Goal: Transaction & Acquisition: Purchase product/service

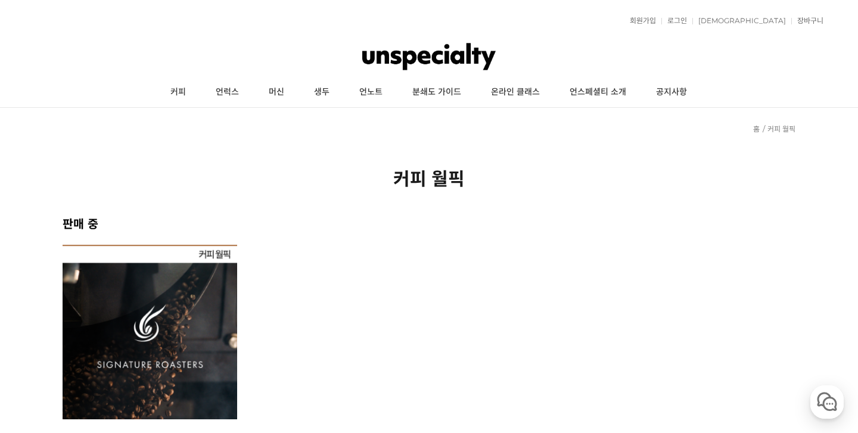
click at [219, 317] on img at bounding box center [150, 332] width 175 height 175
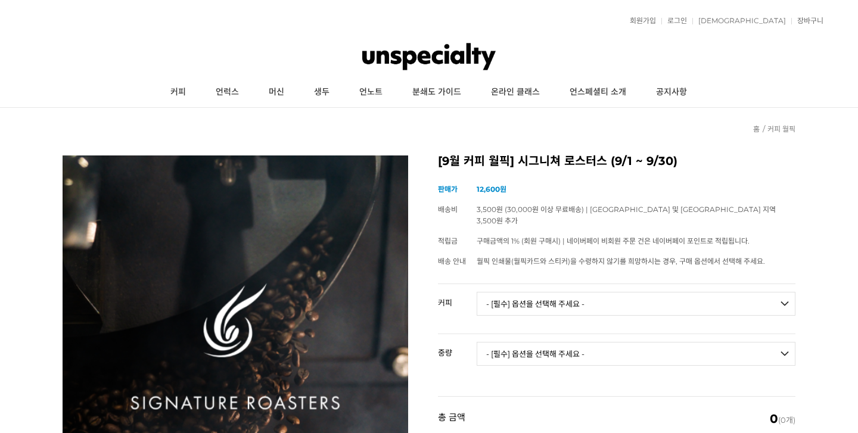
click at [512, 297] on select "- [필수] 옵션을 선택해 주세요 - ------------------- 언스페셜티 분쇄도 가이드 종이(주문 1건당 최대 1개 제공) 월픽 인…" at bounding box center [636, 304] width 319 height 24
click at [531, 292] on select "- [필수] 옵션을 선택해 주세요 - ------------------- 언스페셜티 분쇄도 가이드 종이(주문 1건당 최대 1개 제공) 월픽 인…" at bounding box center [636, 304] width 319 height 24
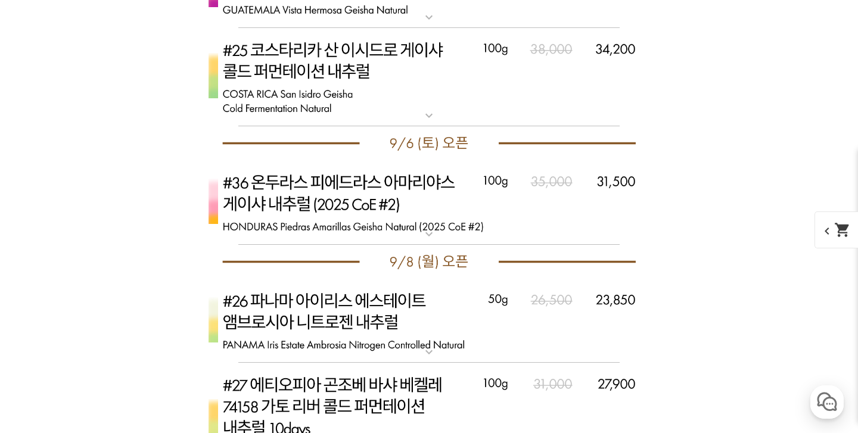
scroll to position [5241, 0]
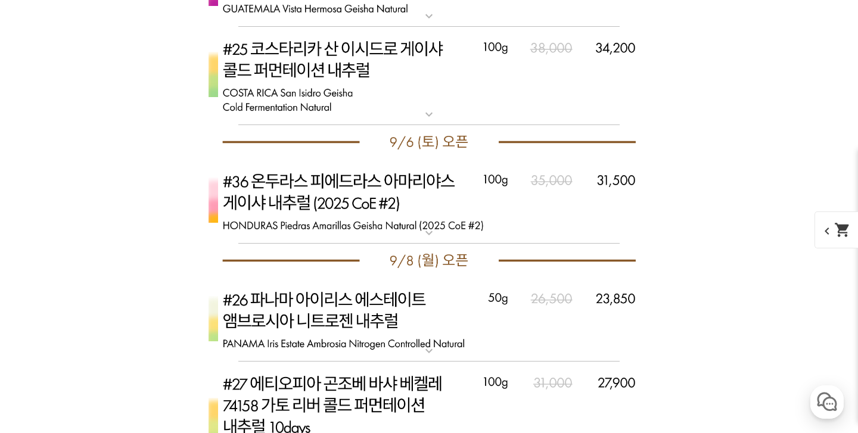
click at [457, 218] on img at bounding box center [429, 201] width 477 height 85
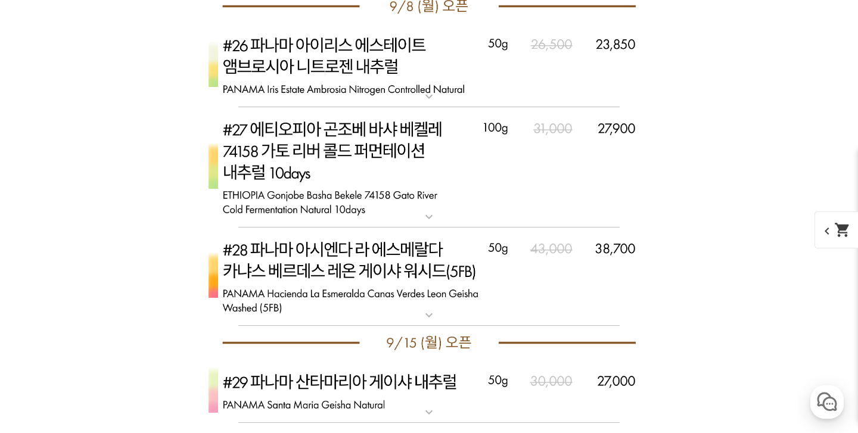
scroll to position [6229, 0]
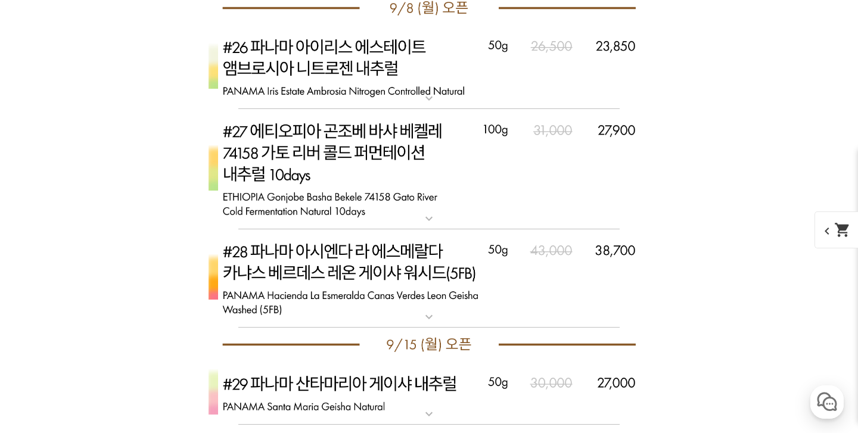
click at [392, 79] on img at bounding box center [429, 67] width 477 height 85
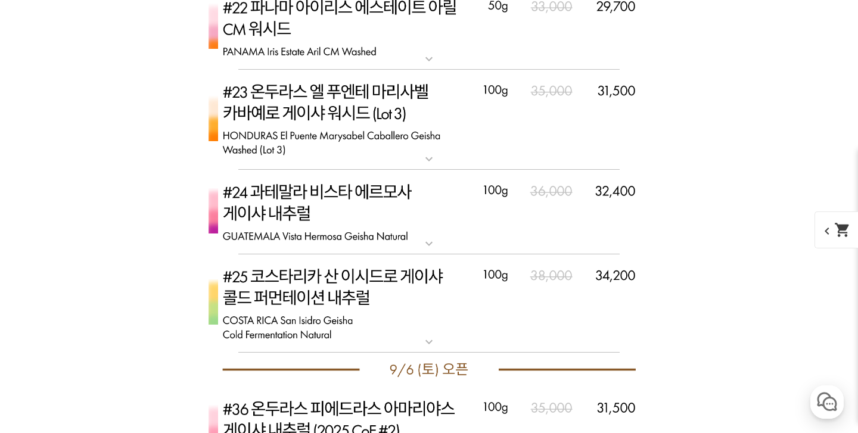
scroll to position [5127, 0]
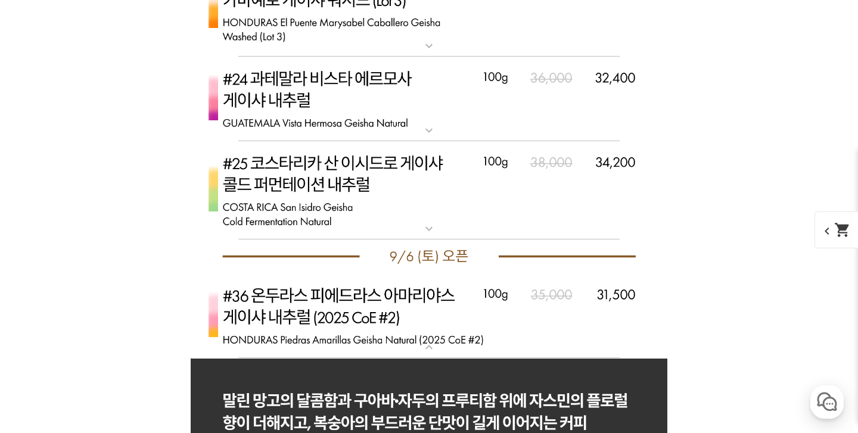
click at [374, 200] on img at bounding box center [429, 190] width 477 height 99
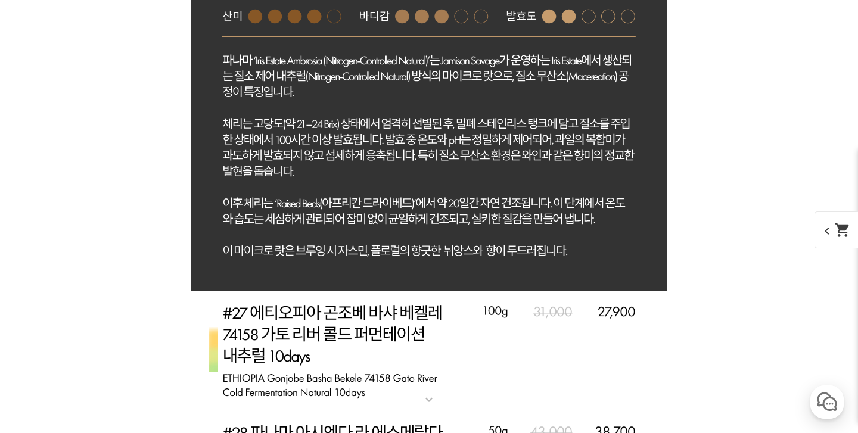
scroll to position [7907, 0]
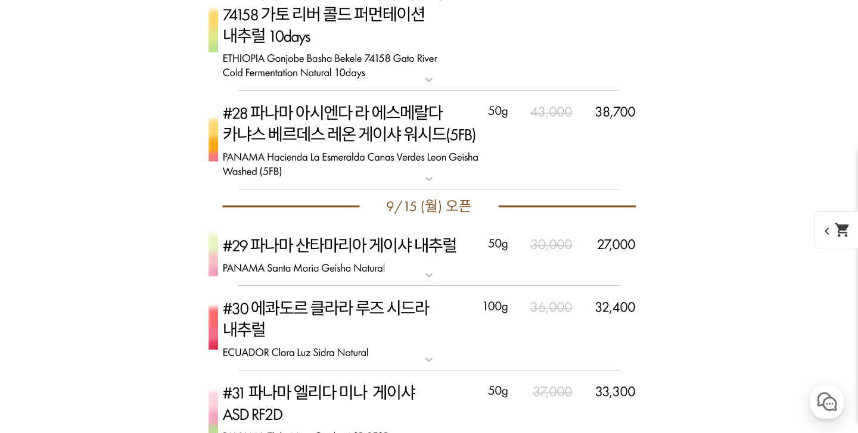
click at [411, 138] on img at bounding box center [429, 140] width 477 height 99
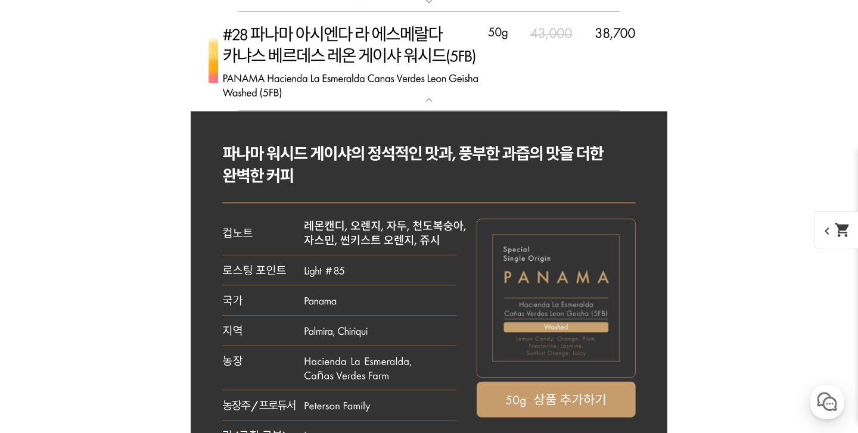
scroll to position [8038, 0]
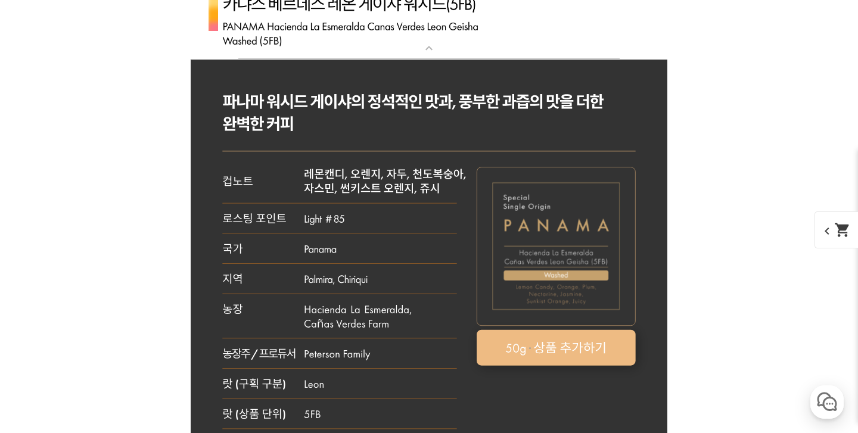
click at [597, 355] on rect at bounding box center [556, 348] width 159 height 36
select select "[9.8 오픈] #28 파나마 아시엔다 라 에스메랄다 카냐스 베르데스 레온 게이샤 워시드 (5FB)"
select select "50g"
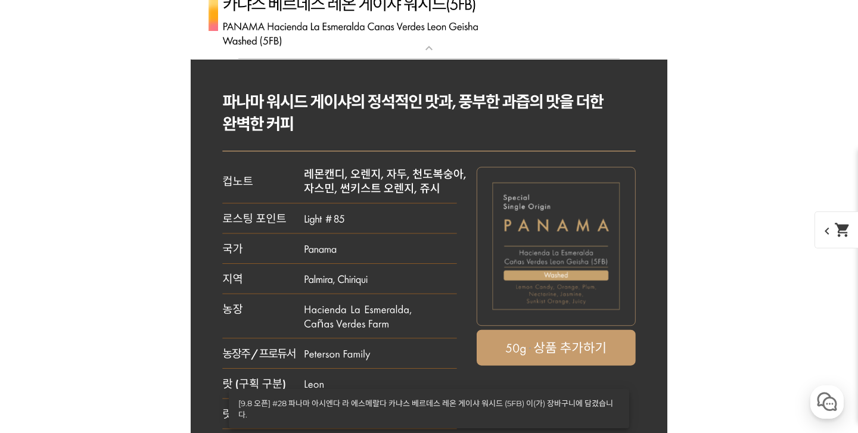
click at [832, 232] on span "chevron_left shopping_cart" at bounding box center [845, 230] width 61 height 37
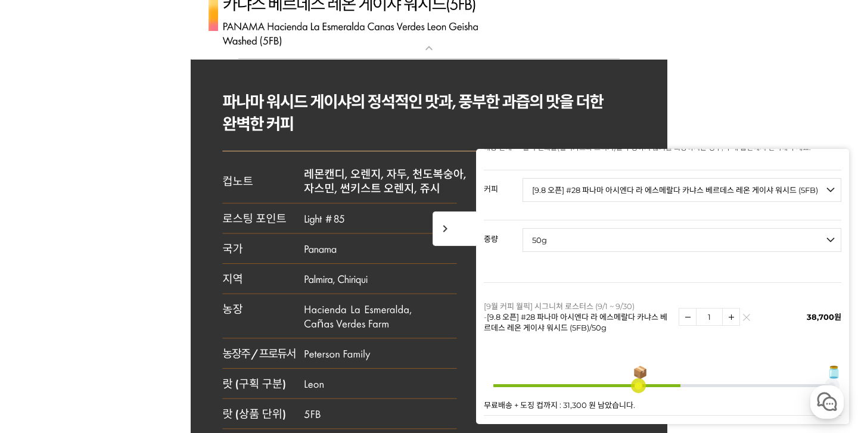
scroll to position [126, 0]
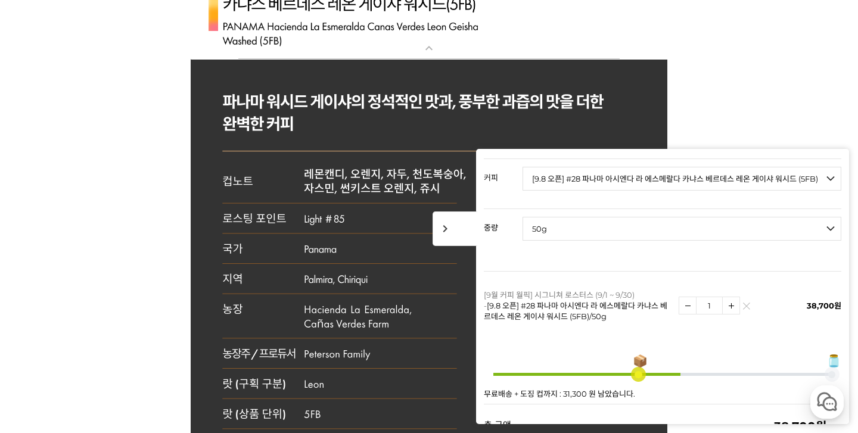
drag, startPoint x: 712, startPoint y: 300, endPoint x: 693, endPoint y: 296, distance: 20.1
click at [693, 297] on span "1" at bounding box center [709, 306] width 61 height 18
click at [731, 297] on img at bounding box center [731, 305] width 17 height 17
drag, startPoint x: 716, startPoint y: 292, endPoint x: 664, endPoint y: 292, distance: 52.5
click at [664, 292] on tr "[9월 커피 월픽] 시그니쳐 로스터스 (9/1 ~ 9/30) - [9.8 오픈] #28 파나마 아시엔다 라 에스메랄다 카냐스 베르데스 레온 게…" at bounding box center [663, 306] width 358 height 69
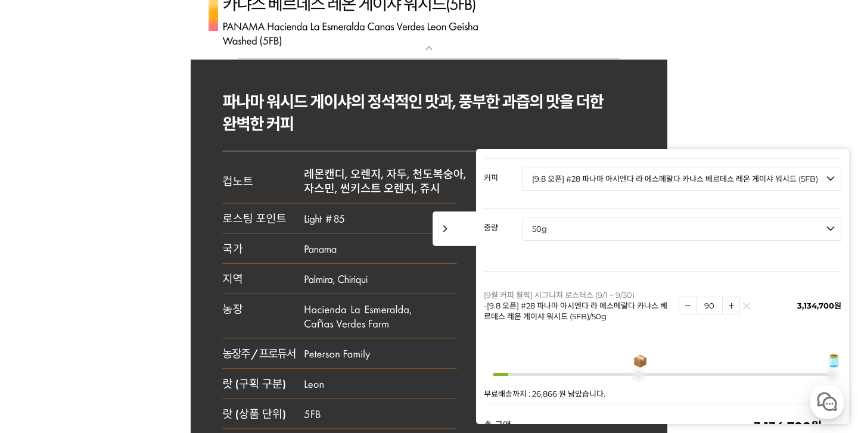
click at [727, 297] on img at bounding box center [731, 305] width 17 height 17
click at [728, 297] on img at bounding box center [731, 305] width 17 height 17
drag, startPoint x: 716, startPoint y: 295, endPoint x: 641, endPoint y: 290, distance: 75.3
click at [641, 290] on tr "[9월 커피 월픽] 시그니쳐 로스터스 (9/1 ~ 9/30) - [9.8 오픈] #28 파나마 아시엔다 라 에스메랄다 카냐스 베르데스 레온 게…" at bounding box center [663, 306] width 358 height 69
click at [726, 297] on img at bounding box center [731, 305] width 17 height 17
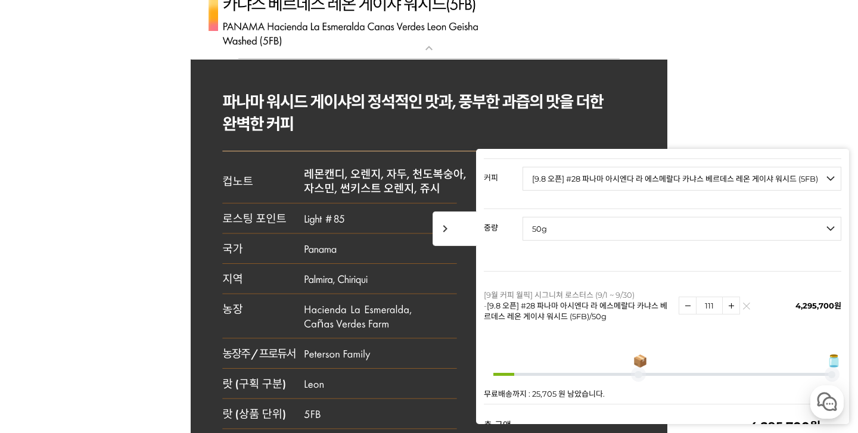
click at [726, 297] on img at bounding box center [731, 305] width 17 height 17
drag, startPoint x: 717, startPoint y: 295, endPoint x: 672, endPoint y: 295, distance: 44.7
click at [672, 295] on tr "[9월 커피 월픽] 시그니쳐 로스터스 (9/1 ~ 9/30) - [9.8 오픈] #28 파나마 아시엔다 라 에스메랄다 카냐스 베르데스 레온 게…" at bounding box center [663, 306] width 358 height 69
click at [734, 297] on img at bounding box center [731, 305] width 17 height 17
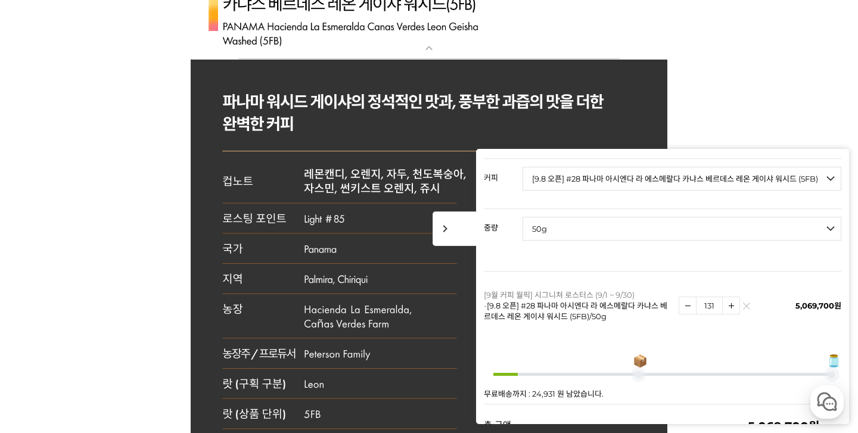
drag, startPoint x: 719, startPoint y: 296, endPoint x: 699, endPoint y: 290, distance: 20.7
click at [699, 297] on input "131" at bounding box center [709, 306] width 27 height 18
click at [731, 300] on img at bounding box center [731, 305] width 17 height 17
drag, startPoint x: 720, startPoint y: 295, endPoint x: 646, endPoint y: 281, distance: 75.9
click at [646, 281] on tr "[9월 커피 월픽] 시그니쳐 로스터스 (9/1 ~ 9/30) - [9.8 오픈] #28 파나마 아시엔다 라 에스메랄다 카냐스 베르데스 레온 게…" at bounding box center [663, 306] width 358 height 69
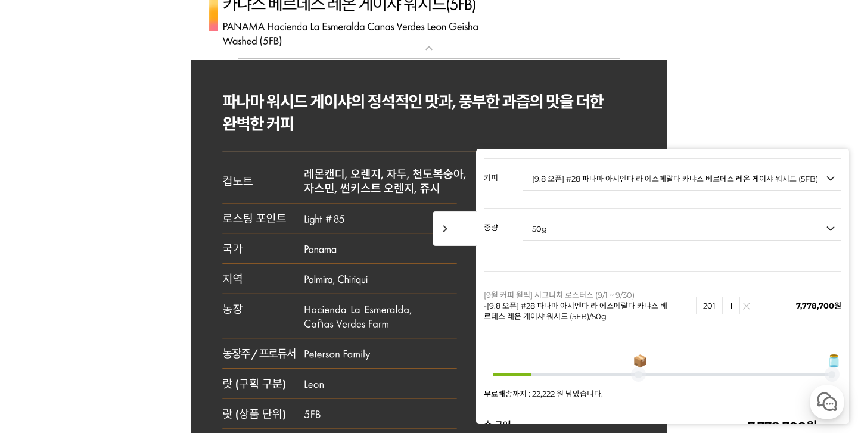
drag, startPoint x: 714, startPoint y: 293, endPoint x: 682, endPoint y: 293, distance: 32.2
click at [682, 297] on span "201" at bounding box center [709, 306] width 61 height 18
click at [727, 297] on img at bounding box center [731, 305] width 17 height 17
drag, startPoint x: 716, startPoint y: 296, endPoint x: 611, endPoint y: 275, distance: 107.0
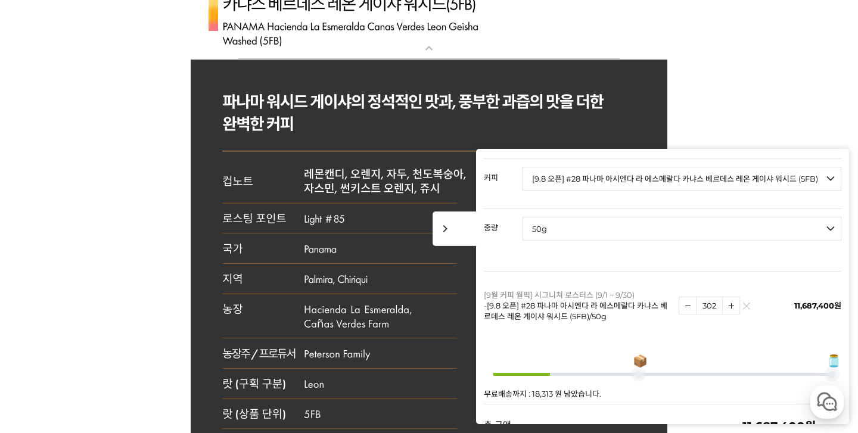
click at [611, 275] on tr "[9월 커피 월픽] 시그니쳐 로스터스 (9/1 ~ 9/30) - [9.8 오픈] #28 파나마 아시엔다 라 에스메랄다 카냐스 베르데스 레온 게…" at bounding box center [663, 306] width 358 height 69
type input "500"
click at [458, 231] on span "chevron_right" at bounding box center [455, 229] width 45 height 35
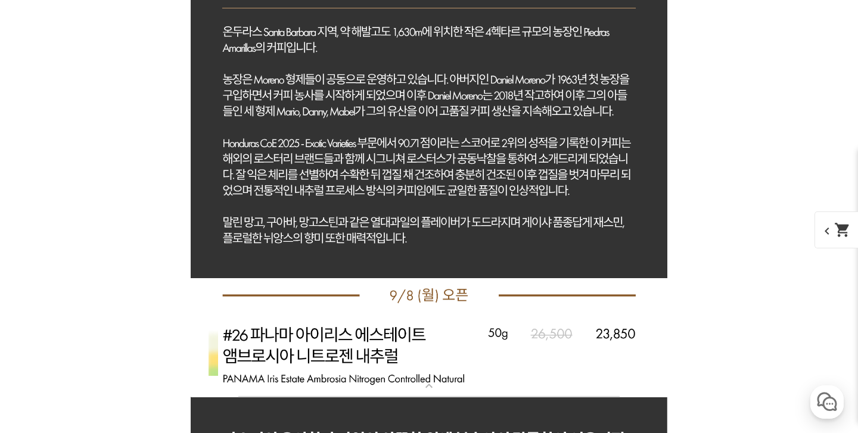
scroll to position [6294, 0]
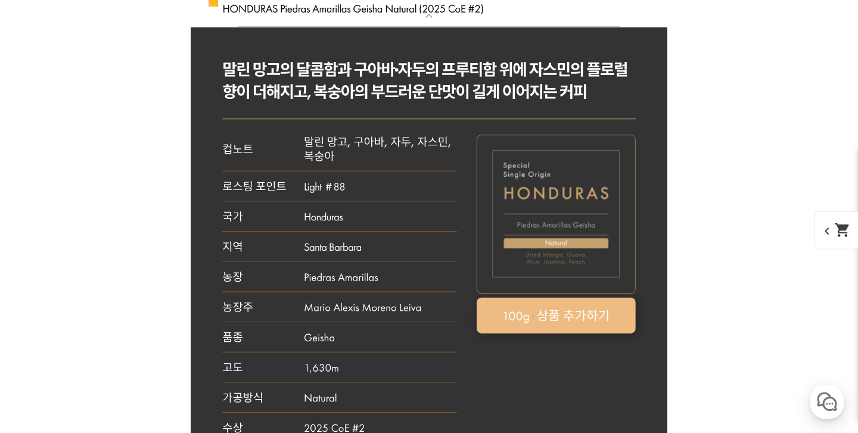
click at [545, 304] on rect at bounding box center [556, 316] width 159 height 36
select select "[9.6 오픈] #36 온두라스 피에드라스 아마리야스 게이샤 내추럴 (2025 CoE #2)"
select select "100g"
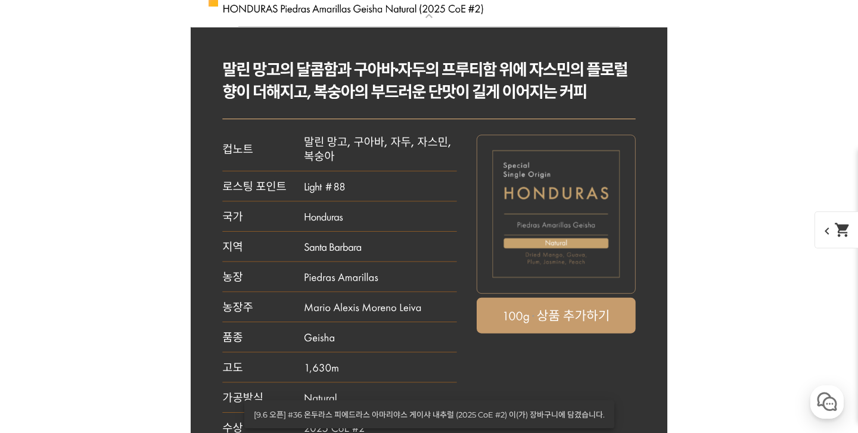
click at [845, 228] on mat-icon "shopping_cart" at bounding box center [843, 230] width 17 height 17
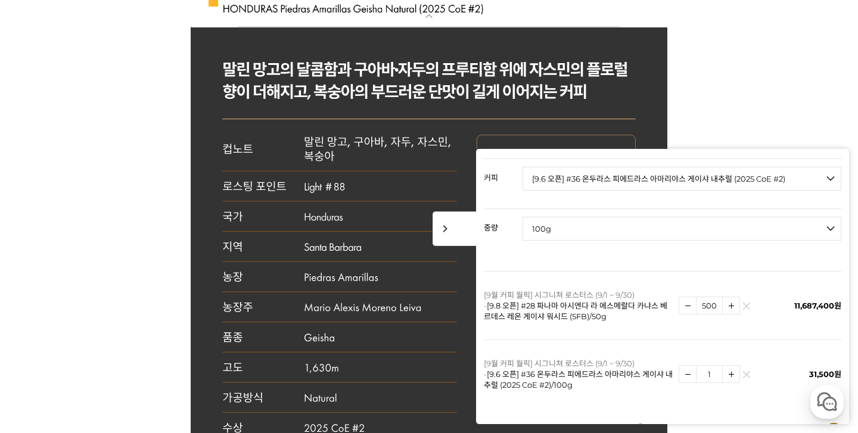
drag, startPoint x: 703, startPoint y: 362, endPoint x: 664, endPoint y: 361, distance: 39.4
click at [664, 361] on tr "[9월 커피 월픽] 시그니쳐 로스터스 (9/1 ~ 9/30) - [9.6 오픈] #36 온두라스 피에드라스 아마리야스 게이샤 내추럴 (2025…" at bounding box center [663, 374] width 358 height 69
click at [736, 366] on img at bounding box center [731, 374] width 17 height 17
drag, startPoint x: 717, startPoint y: 364, endPoint x: 654, endPoint y: 359, distance: 62.8
click at [653, 359] on tr "[9월 커피 월픽] 시그니쳐 로스터스 (9/1 ~ 9/30) - [9.6 오픈] #36 온두라스 피에드라스 아마리야스 게이샤 내추럴 (2025…" at bounding box center [663, 374] width 358 height 69
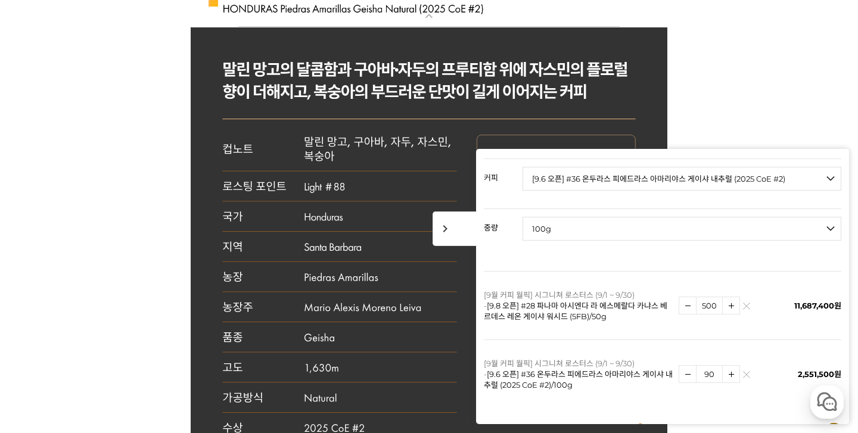
click at [731, 366] on img at bounding box center [731, 374] width 17 height 17
drag, startPoint x: 714, startPoint y: 364, endPoint x: 641, endPoint y: 364, distance: 73.3
click at [641, 364] on tr "[9월 커피 월픽] 시그니쳐 로스터스 (9/1 ~ 9/30) - [9.6 오픈] #36 온두라스 피에드라스 아마리야스 게이샤 내추럴 (2025…" at bounding box center [663, 374] width 358 height 69
click at [736, 367] on img at bounding box center [731, 374] width 17 height 17
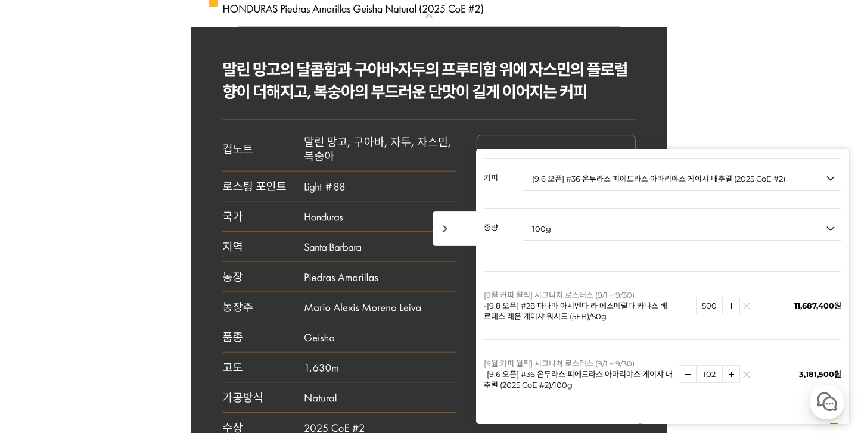
click at [736, 367] on img at bounding box center [731, 374] width 17 height 17
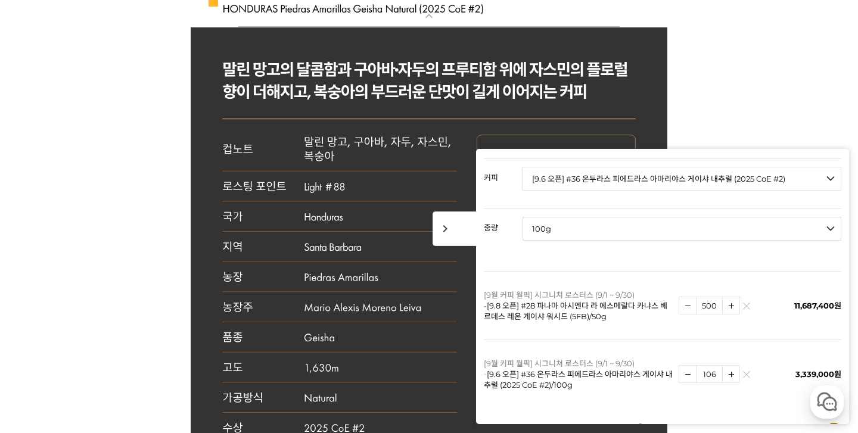
type input "107"
click at [464, 235] on span "chevron_right" at bounding box center [455, 229] width 45 height 35
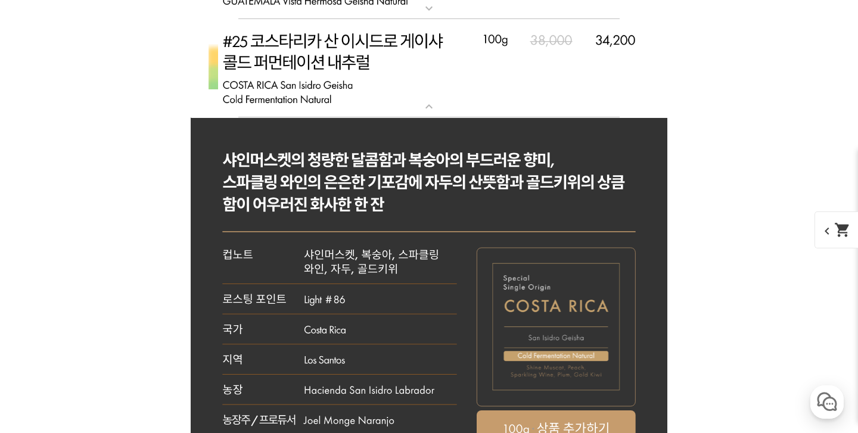
scroll to position [5388, 0]
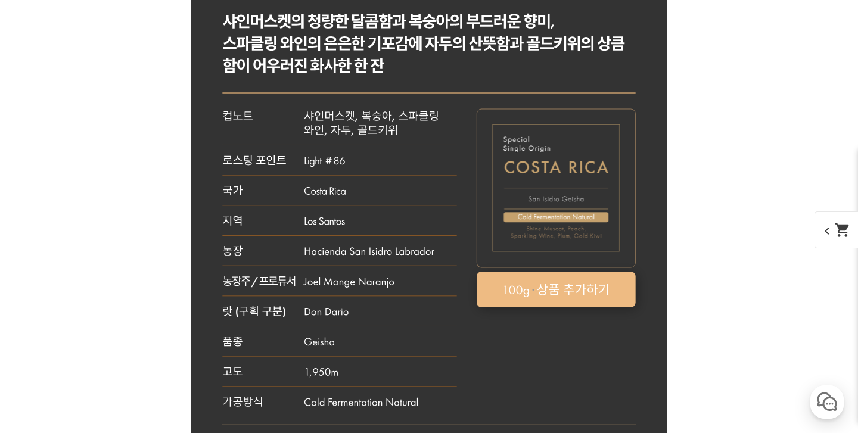
click at [582, 278] on rect at bounding box center [556, 290] width 159 height 36
select select "#25 코스타리카 산 이시드로 게이샤 콜드 퍼먼테이션 내추럴"
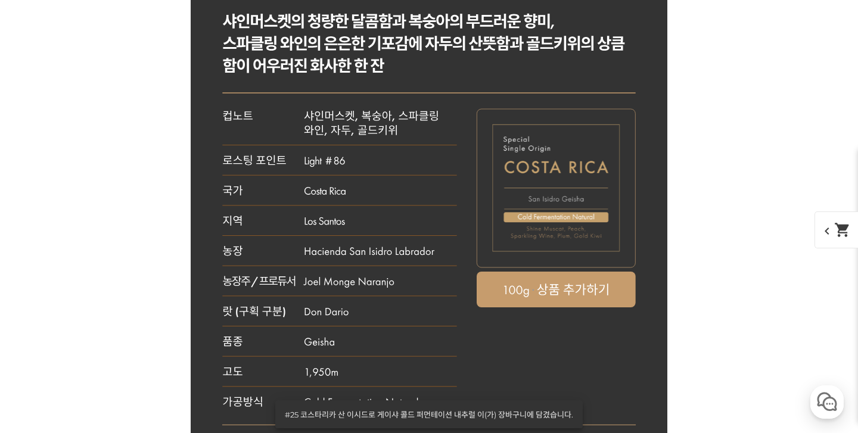
click at [847, 242] on span "chevron_left shopping_cart" at bounding box center [845, 230] width 61 height 37
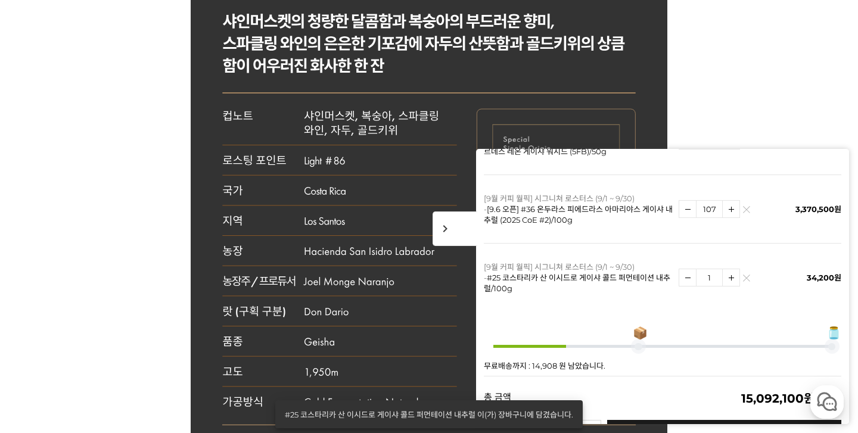
scroll to position [310, 0]
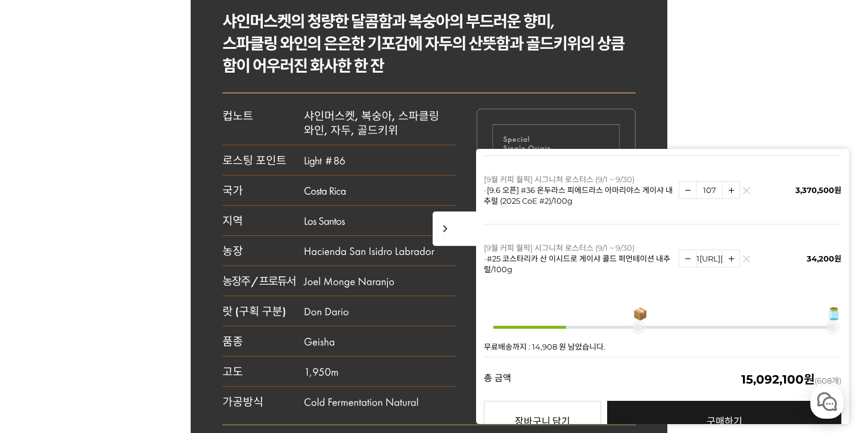
click at [717, 250] on input "1https://unspecialty.com/product/detail.html?product_no=324#none" at bounding box center [709, 259] width 27 height 18
click at [688, 250] on img at bounding box center [688, 258] width 17 height 17
drag, startPoint x: 711, startPoint y: 246, endPoint x: 683, endPoint y: 246, distance: 27.4
click at [683, 250] on span "1" at bounding box center [709, 259] width 61 height 18
drag, startPoint x: 717, startPoint y: 241, endPoint x: 699, endPoint y: 241, distance: 17.3
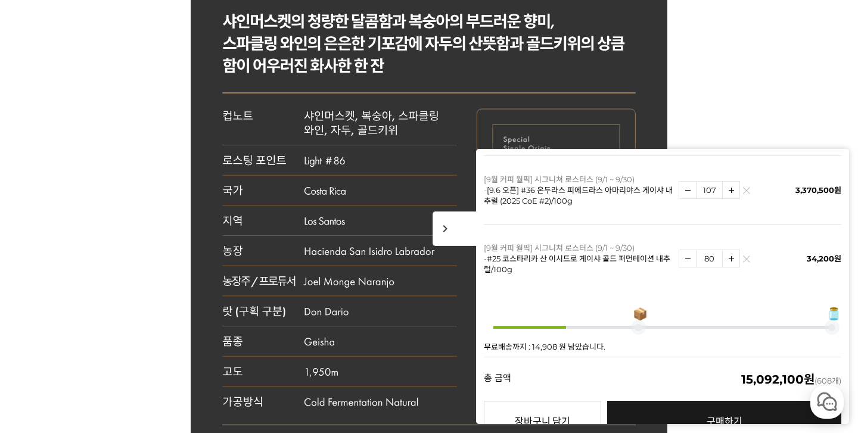
click at [699, 250] on input "80" at bounding box center [709, 259] width 27 height 18
click at [731, 250] on img at bounding box center [731, 258] width 17 height 17
drag, startPoint x: 718, startPoint y: 247, endPoint x: 668, endPoint y: 241, distance: 51.0
click at [668, 241] on tr "[9월 커피 월픽] 시그니쳐 로스터스 (9/1 ~ 9/30) - #25 코스타리카 산 이시드로 게이샤 콜드 퍼먼테이션 내추럴/100g 41 1…" at bounding box center [663, 259] width 358 height 69
click at [734, 250] on img at bounding box center [731, 258] width 17 height 17
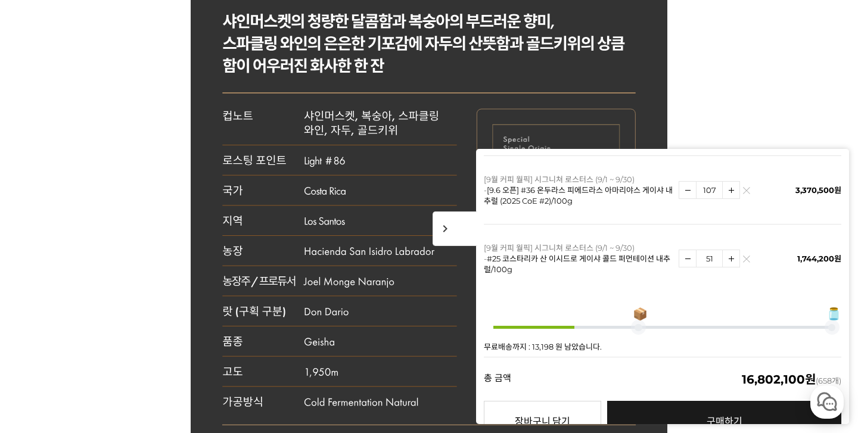
drag, startPoint x: 717, startPoint y: 247, endPoint x: 676, endPoint y: 244, distance: 40.6
click at [674, 244] on tr "[9월 커피 월픽] 시그니쳐 로스터스 (9/1 ~ 9/30) - #25 코스타리카 산 이시드로 게이샤 콜드 퍼먼테이션 내추럴/100g 51 1…" at bounding box center [663, 259] width 358 height 69
type input "60"
click at [458, 231] on span "chevron_right" at bounding box center [455, 229] width 45 height 35
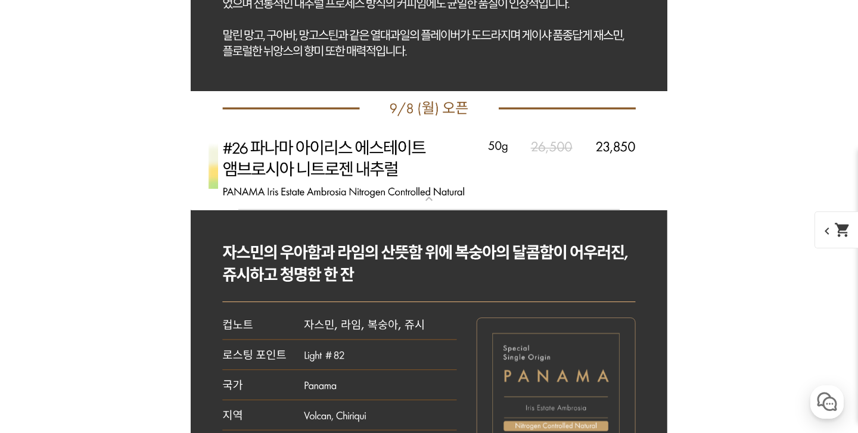
scroll to position [6953, 0]
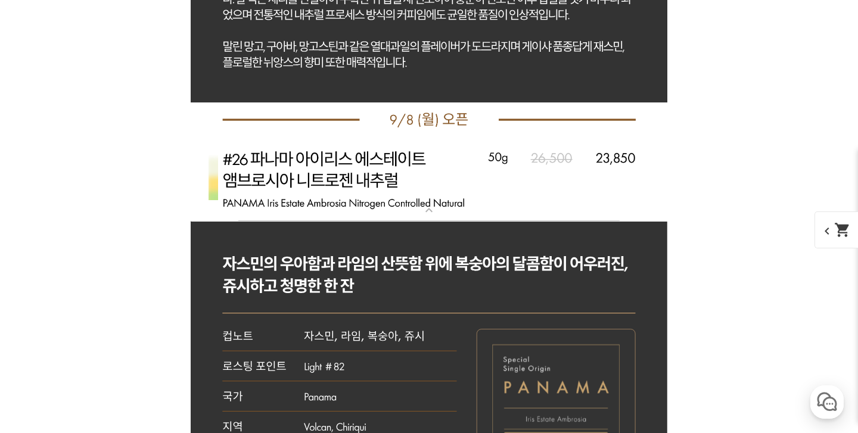
click at [437, 188] on img at bounding box center [429, 179] width 477 height 85
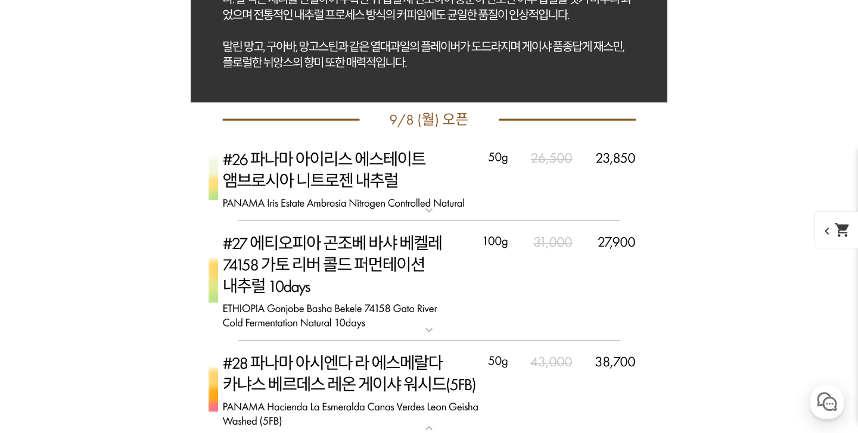
click at [413, 277] on img at bounding box center [429, 281] width 477 height 120
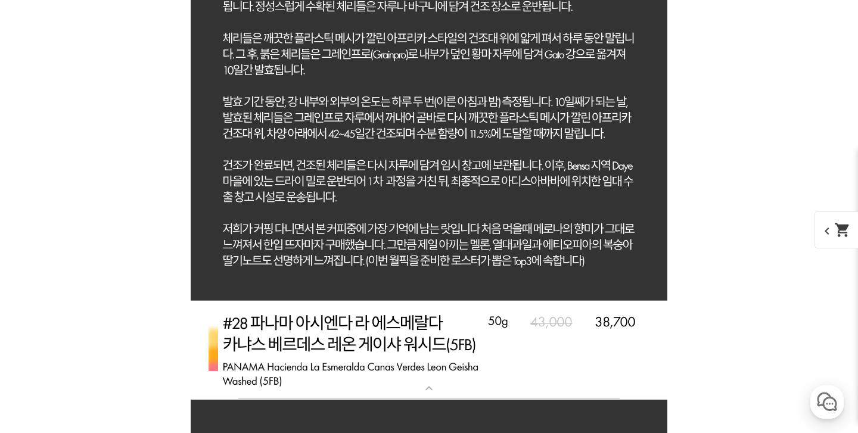
scroll to position [7768, 0]
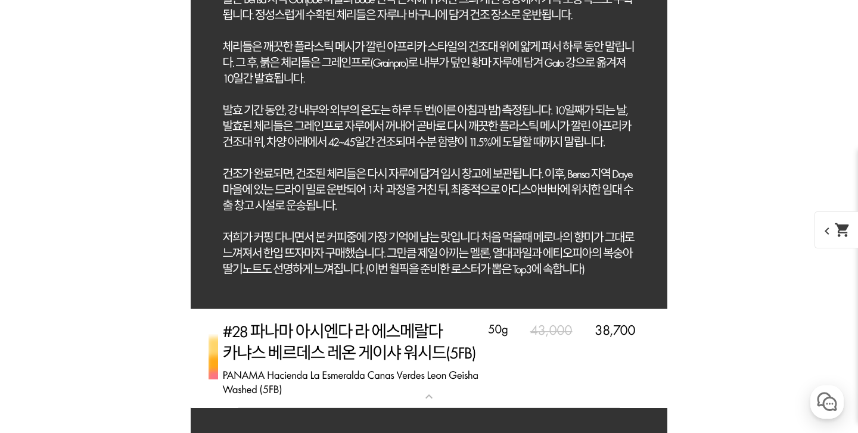
click at [453, 389] on img at bounding box center [429, 358] width 477 height 99
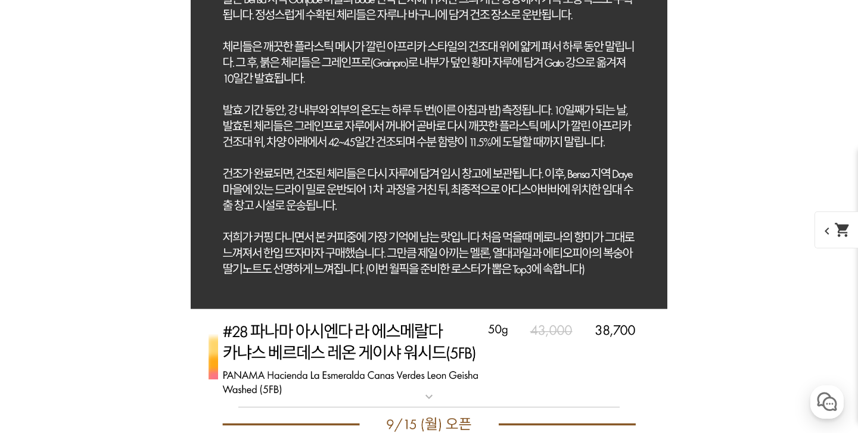
click at [453, 389] on img at bounding box center [429, 358] width 477 height 99
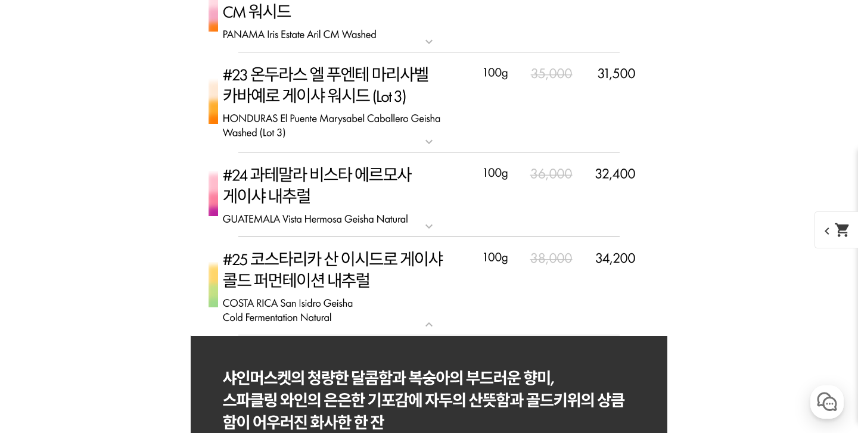
scroll to position [5030, 0]
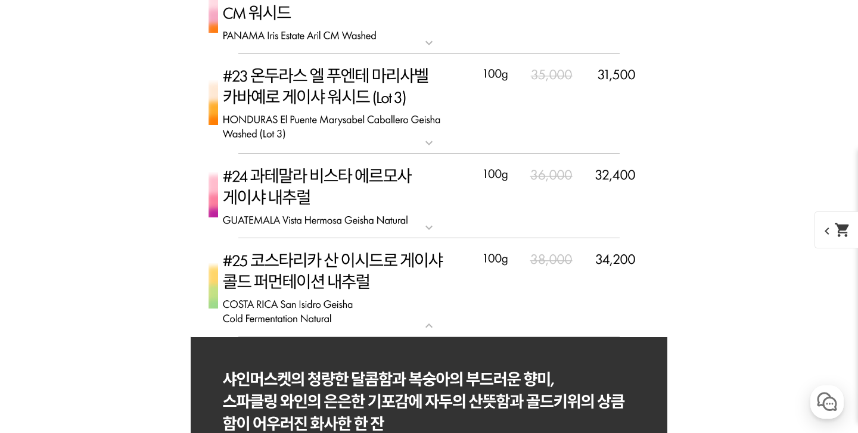
click at [365, 97] on img at bounding box center [429, 104] width 477 height 101
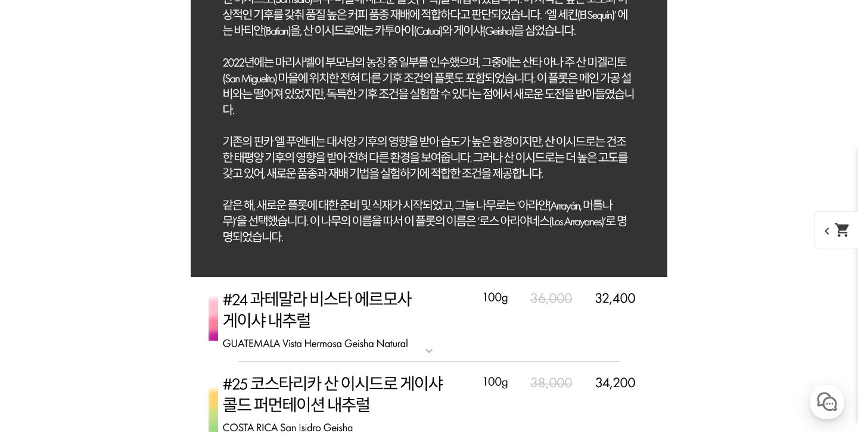
scroll to position [6052, 0]
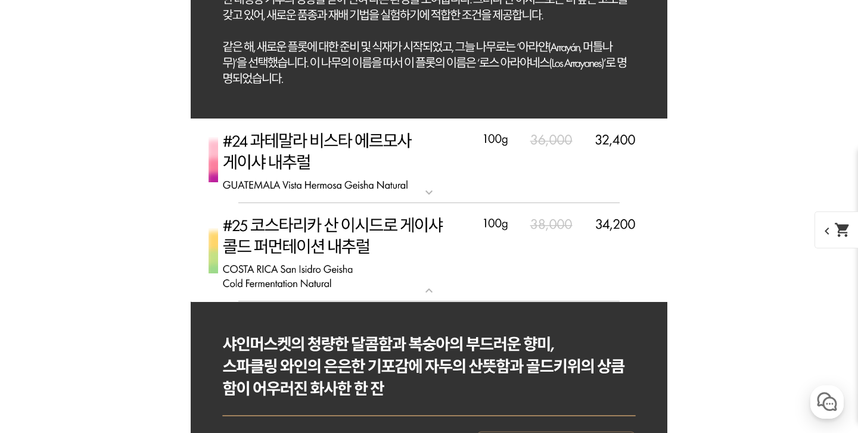
click at [390, 188] on img at bounding box center [429, 161] width 477 height 85
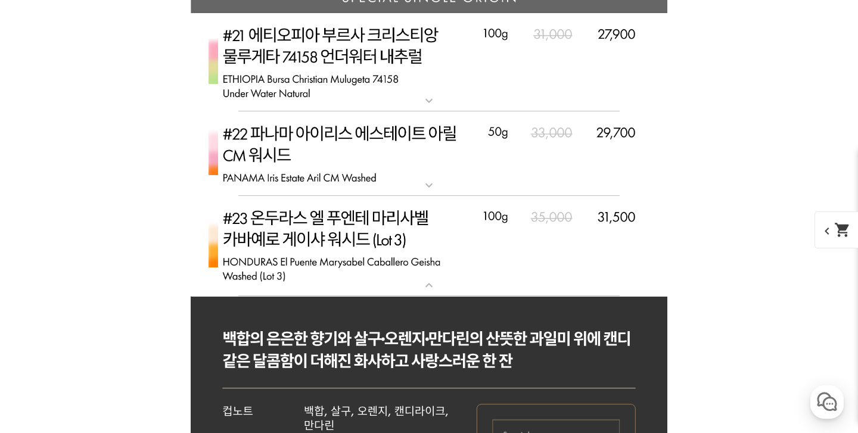
scroll to position [4875, 0]
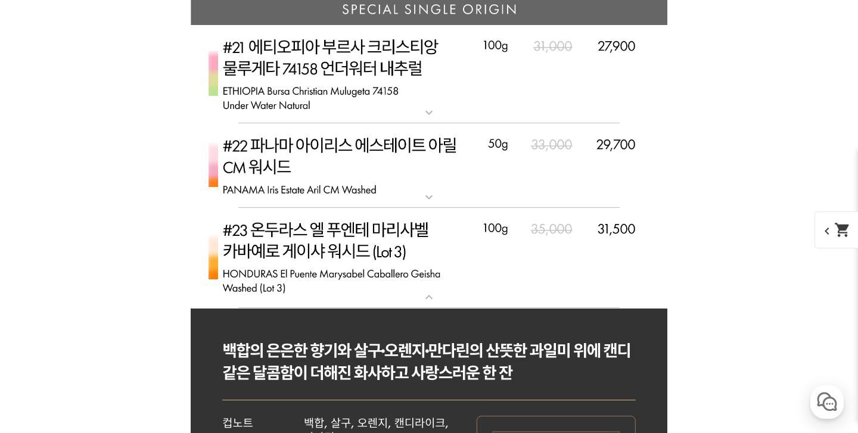
click at [356, 92] on img at bounding box center [429, 74] width 477 height 99
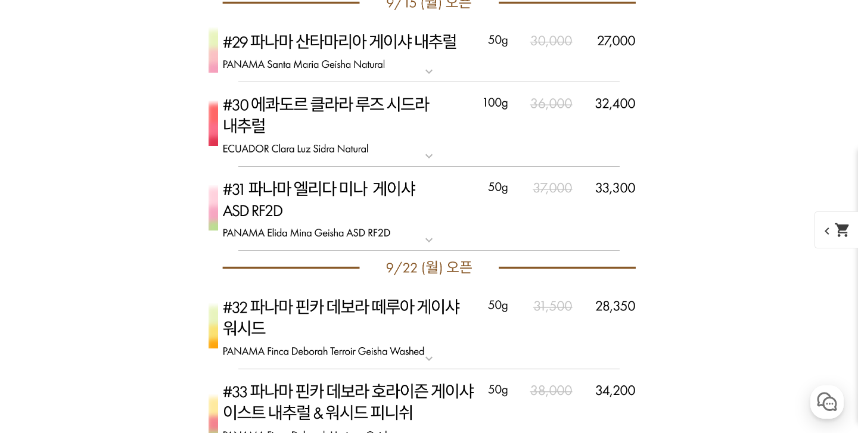
scroll to position [11561, 0]
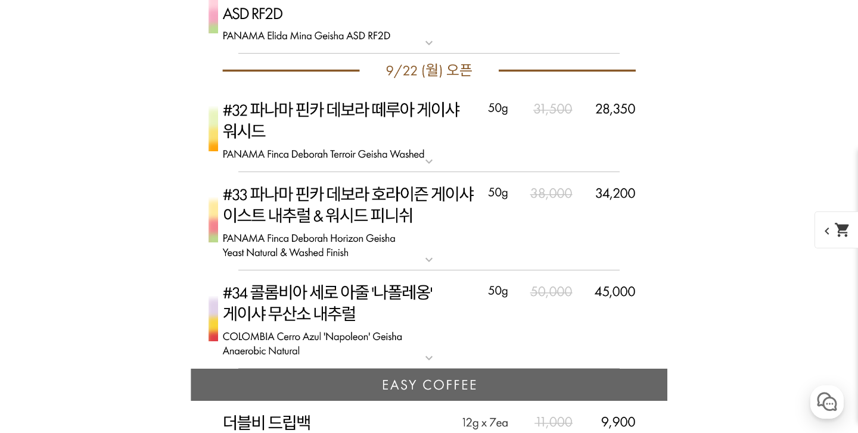
click at [465, 334] on img at bounding box center [429, 320] width 477 height 99
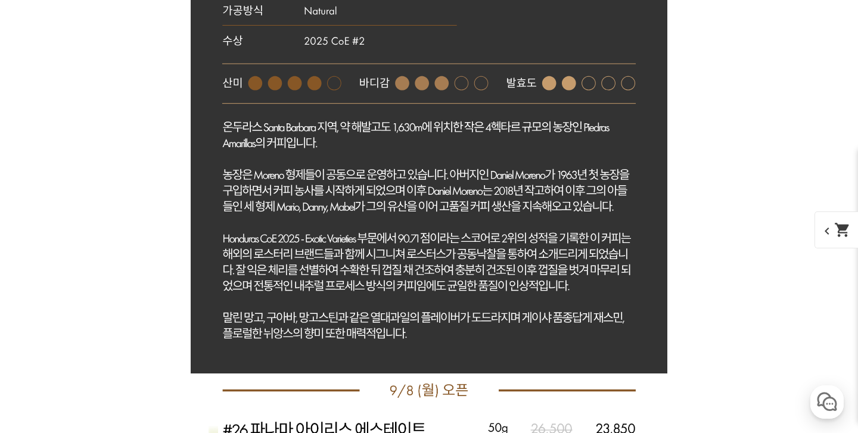
scroll to position [9351, 0]
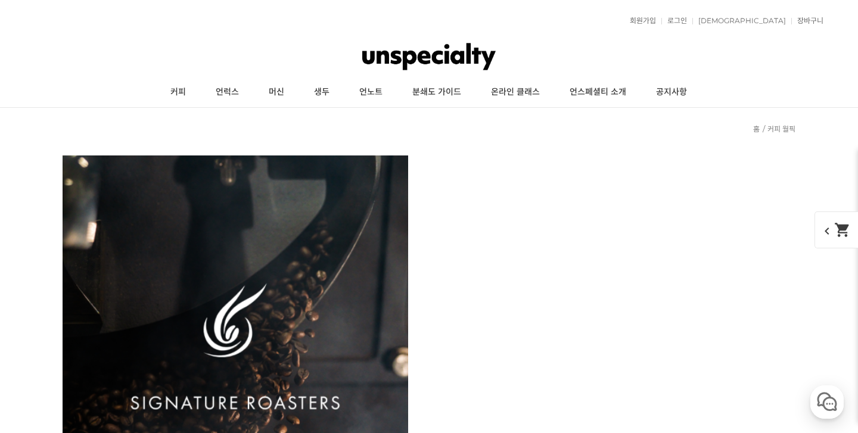
select select "#25 코스타리카 산 이시드로 게이샤 콜드 퍼먼테이션 내추럴"
select select "100g"
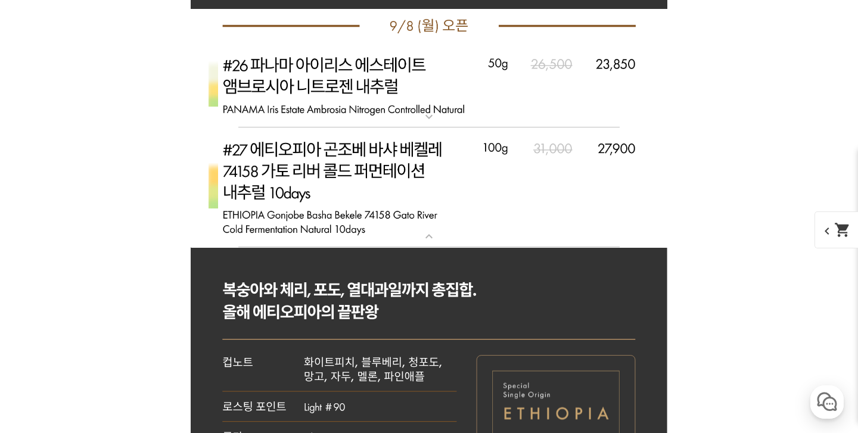
scroll to position [9462, 0]
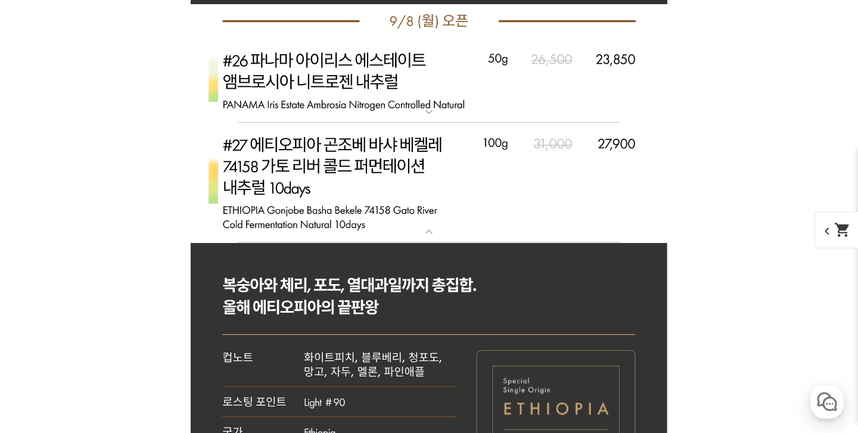
click at [378, 104] on img at bounding box center [429, 80] width 477 height 85
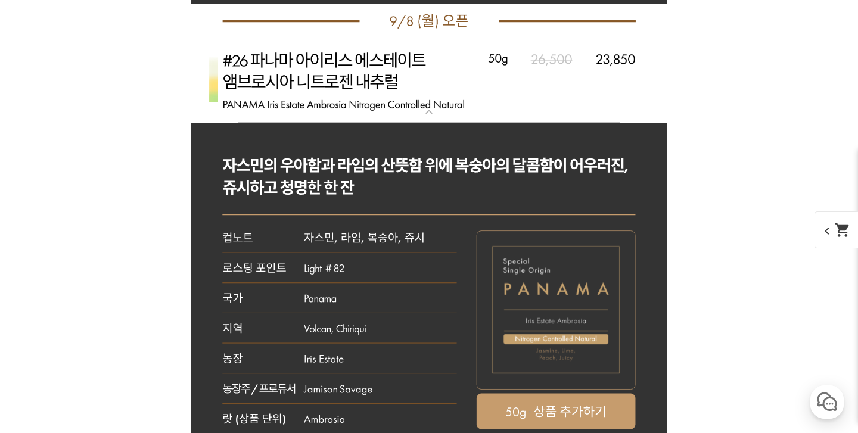
click at [378, 85] on img at bounding box center [429, 80] width 477 height 85
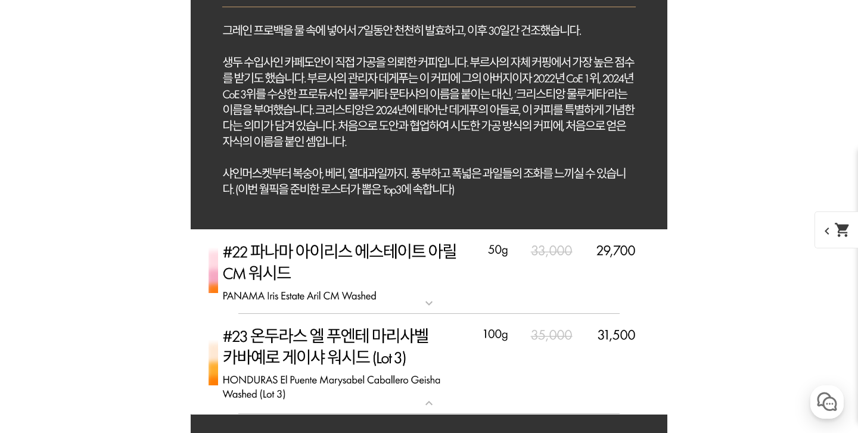
scroll to position [5469, 0]
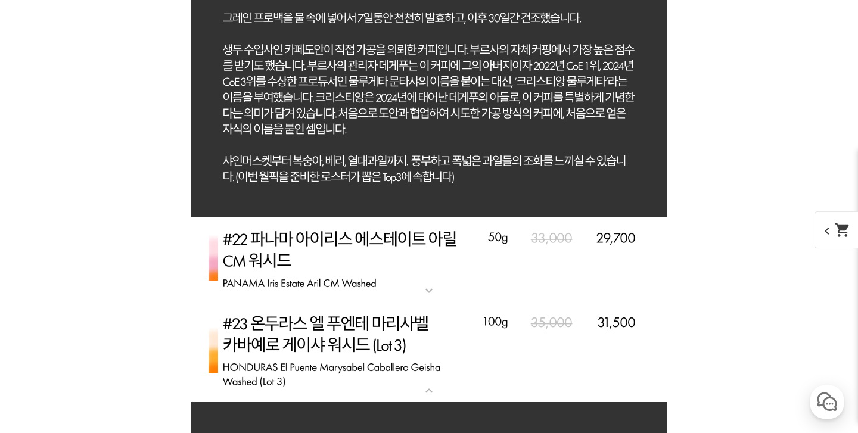
click at [447, 268] on img at bounding box center [429, 259] width 477 height 85
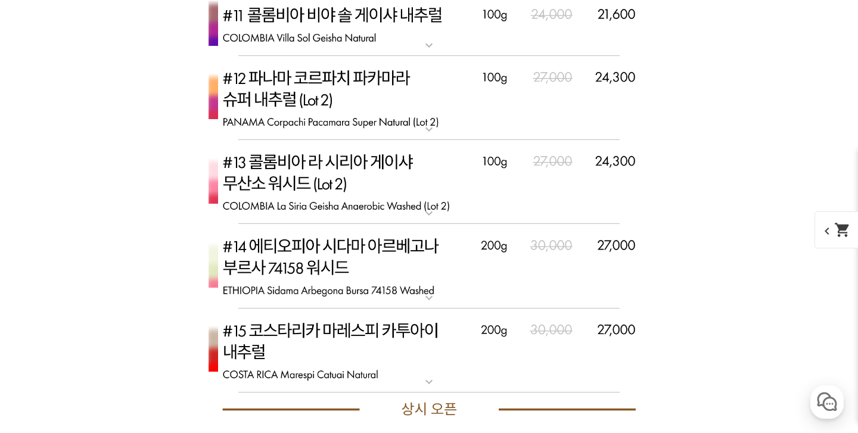
scroll to position [4353, 0]
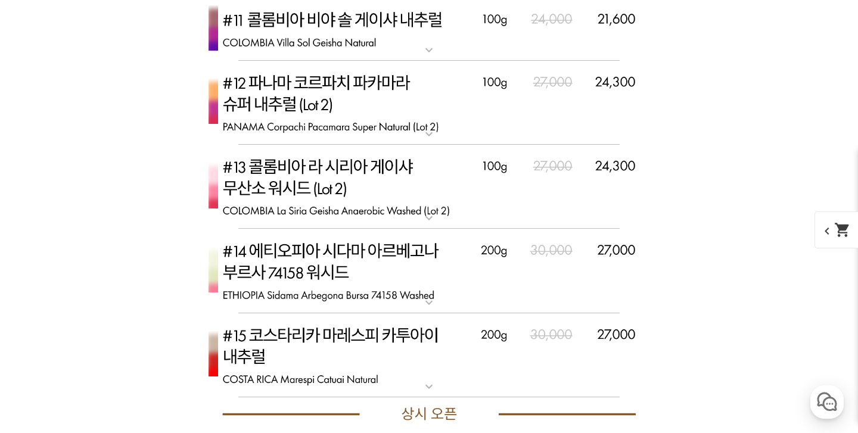
click at [427, 262] on img at bounding box center [429, 271] width 477 height 85
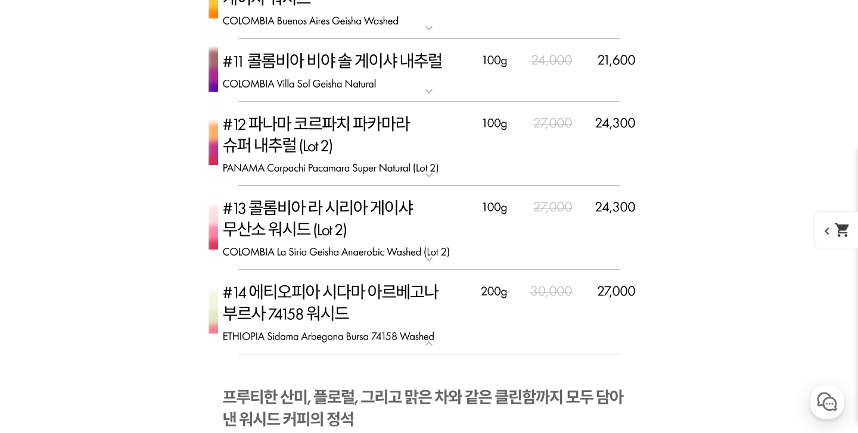
scroll to position [4310, 0]
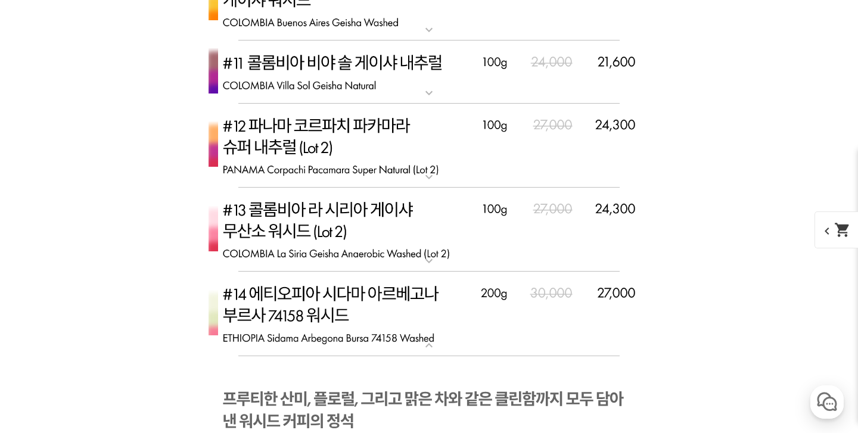
click at [418, 303] on img at bounding box center [429, 314] width 477 height 85
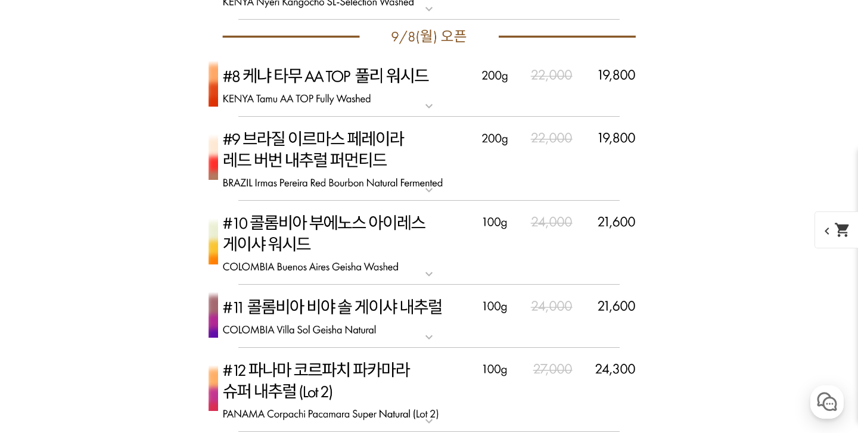
scroll to position [4062, 0]
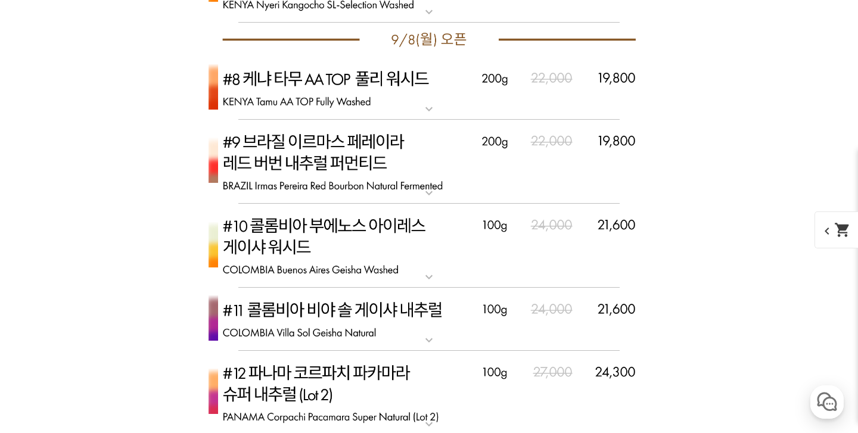
click at [408, 231] on img at bounding box center [429, 246] width 477 height 85
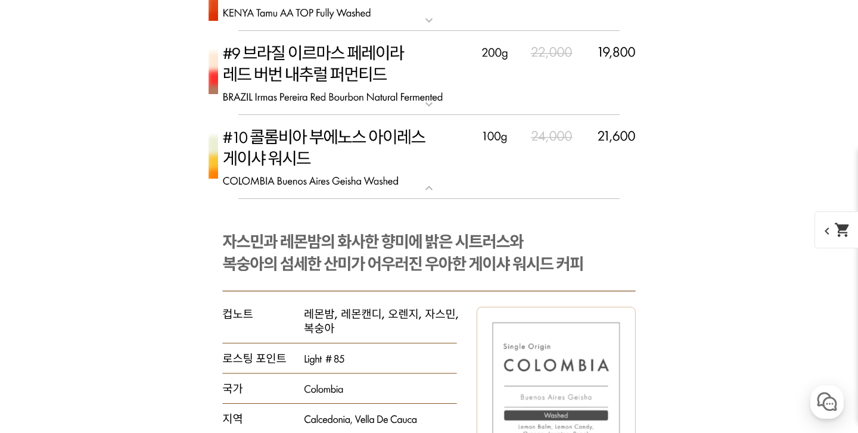
scroll to position [4153, 0]
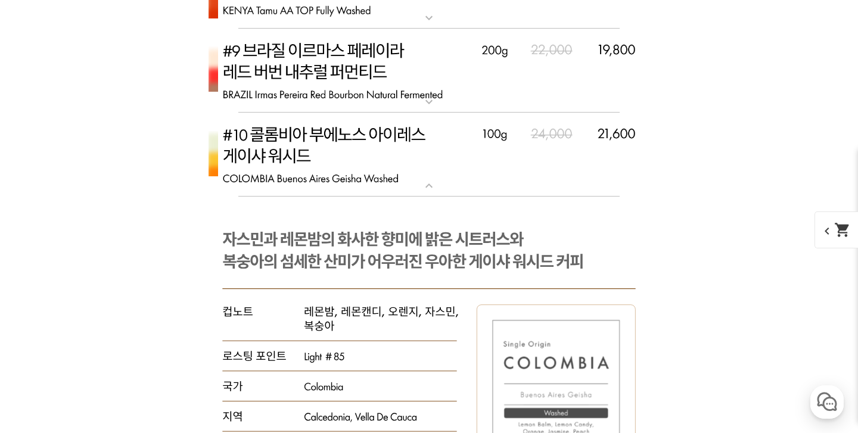
click at [406, 162] on img at bounding box center [429, 155] width 477 height 85
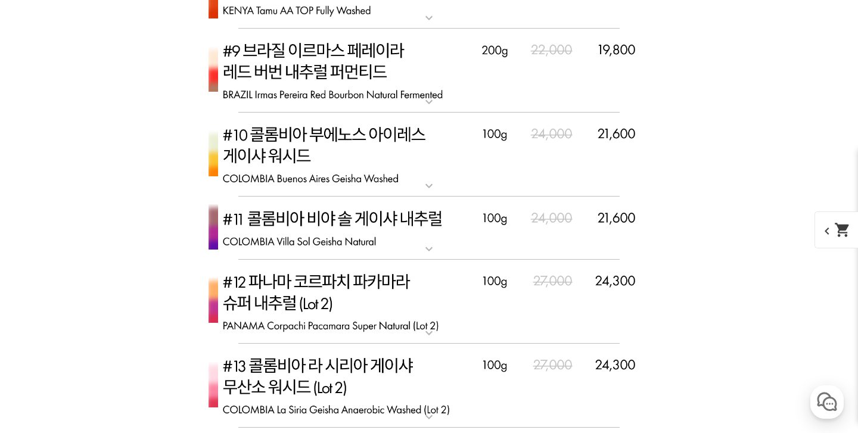
click at [406, 162] on img at bounding box center [429, 155] width 477 height 85
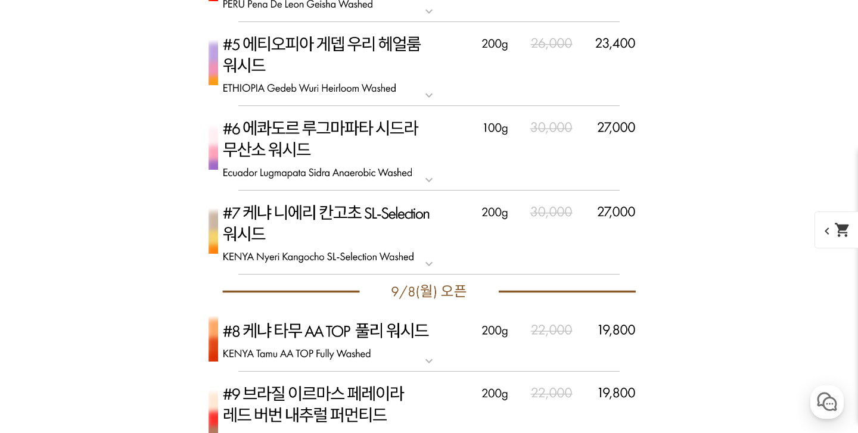
scroll to position [3797, 0]
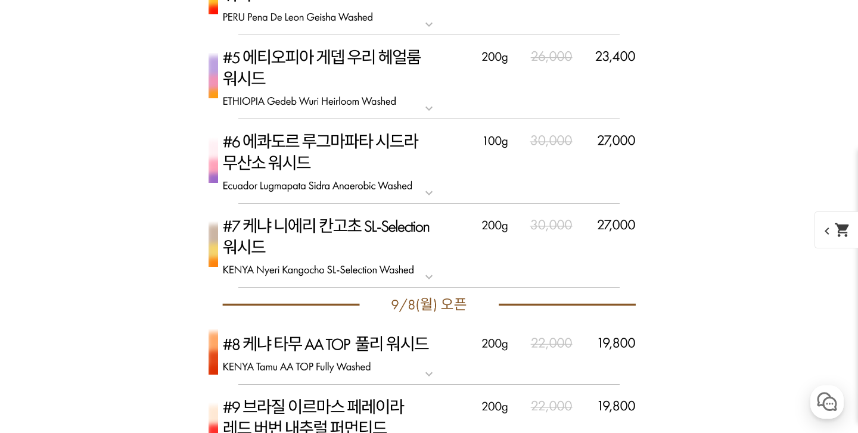
click at [357, 240] on img at bounding box center [429, 246] width 477 height 85
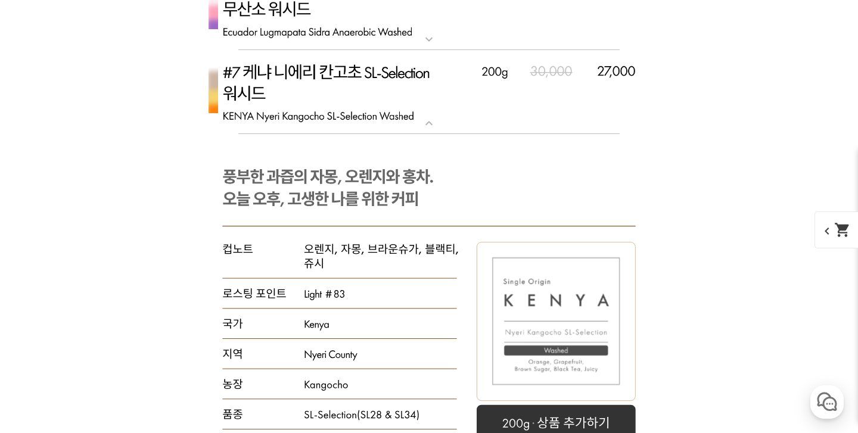
scroll to position [3962, 0]
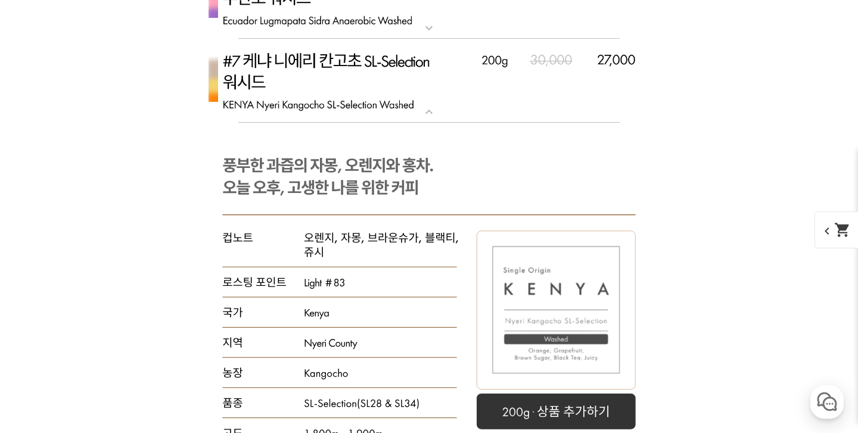
click at [355, 104] on img at bounding box center [429, 81] width 477 height 85
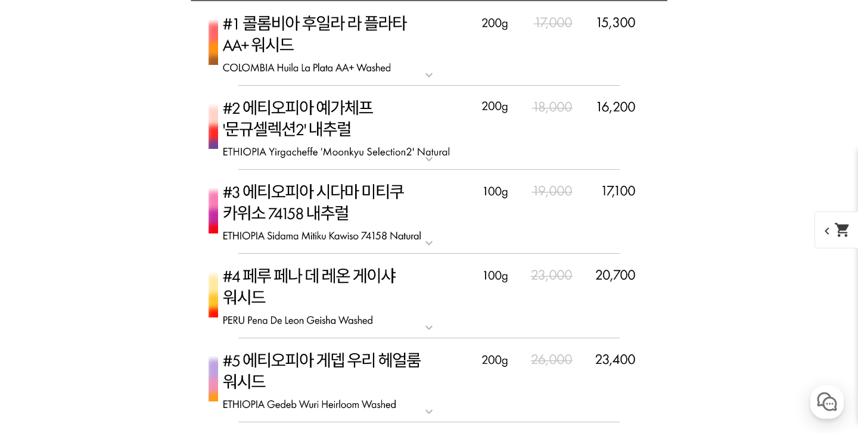
scroll to position [3491, 0]
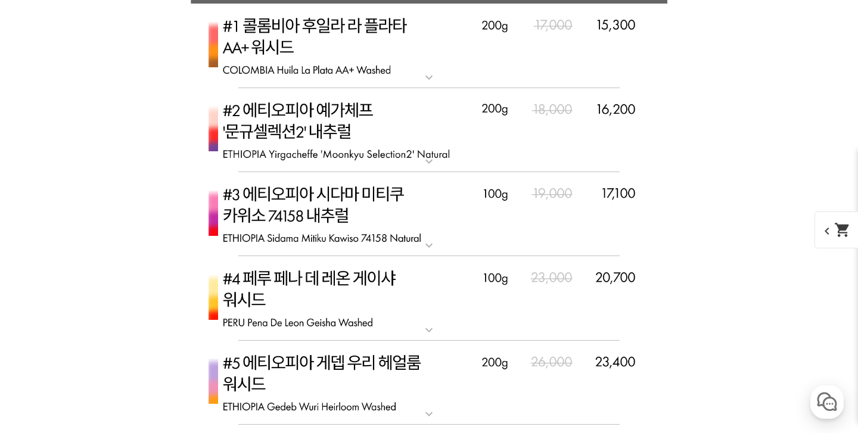
click at [380, 309] on img at bounding box center [429, 298] width 477 height 85
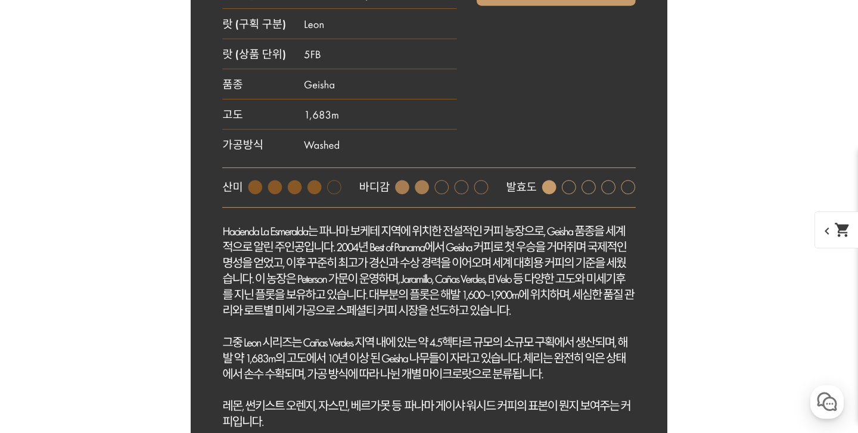
scroll to position [13034, 0]
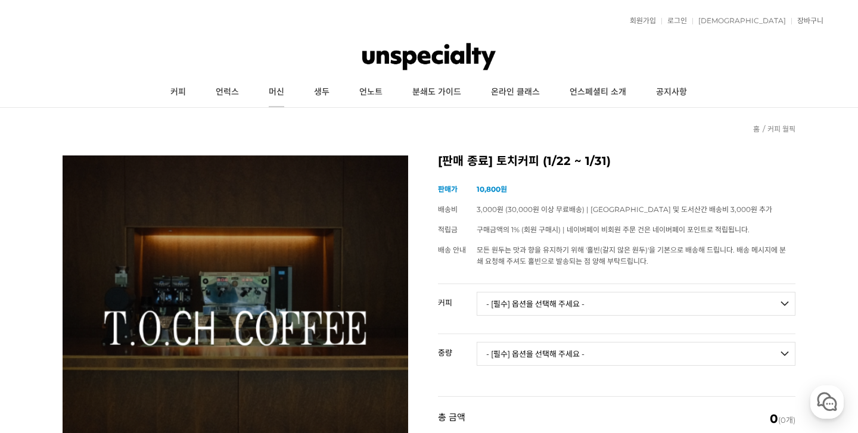
click at [268, 95] on link "머신" at bounding box center [276, 92] width 45 height 30
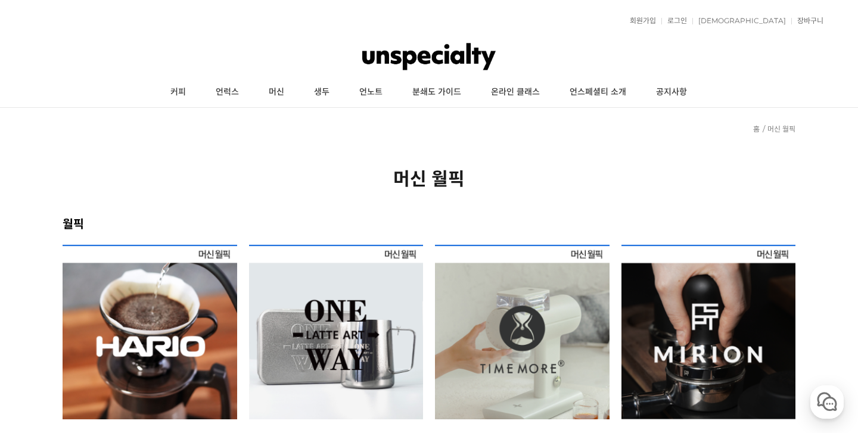
scroll to position [183, 0]
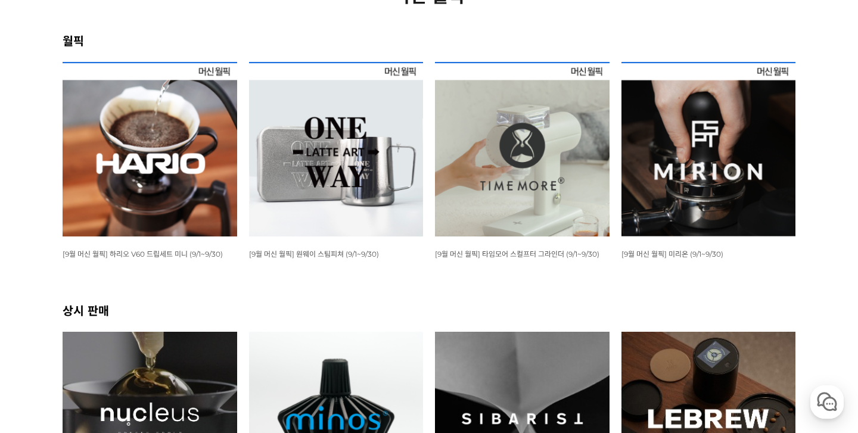
click at [214, 225] on img at bounding box center [150, 149] width 175 height 175
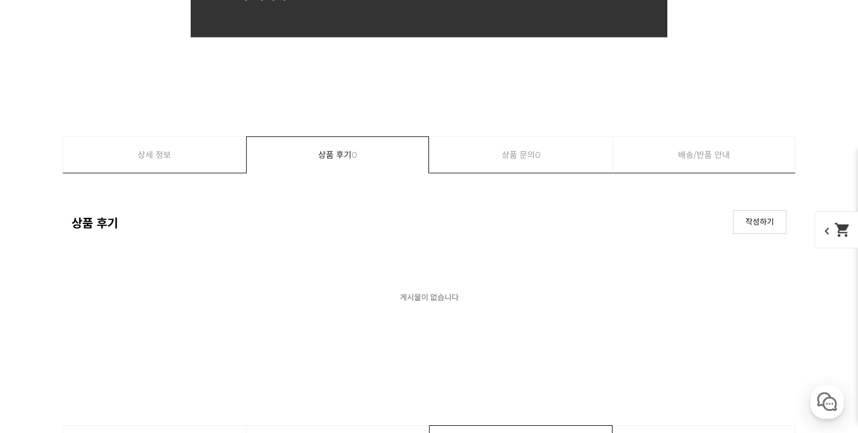
scroll to position [5617, 0]
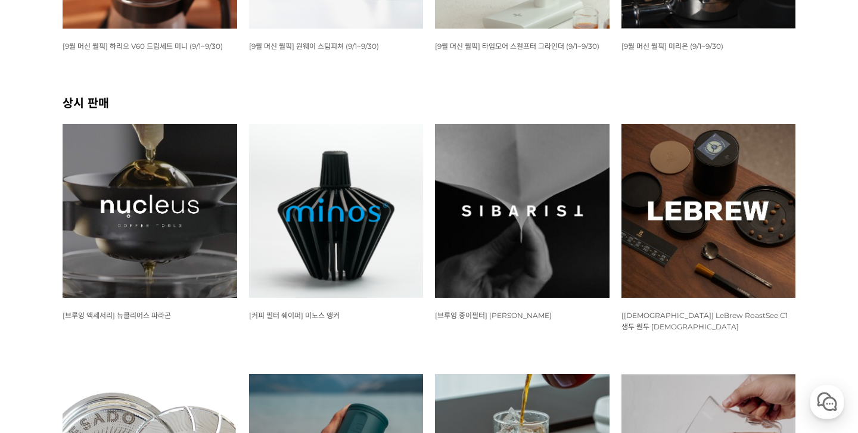
scroll to position [463, 0]
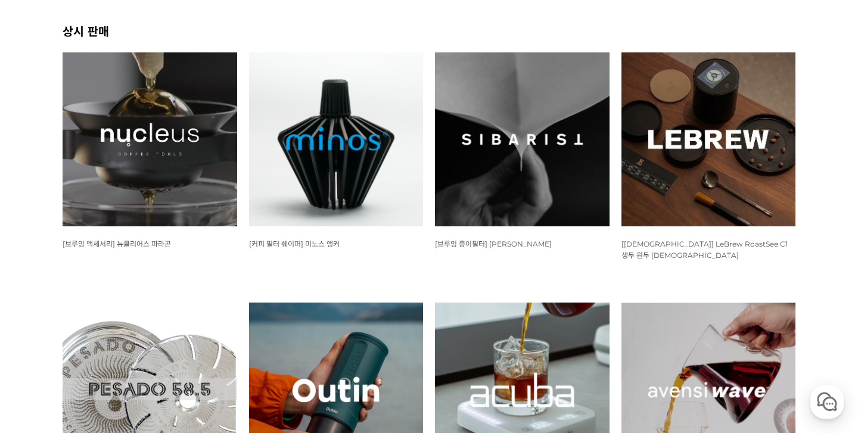
click at [196, 180] on img at bounding box center [150, 139] width 175 height 175
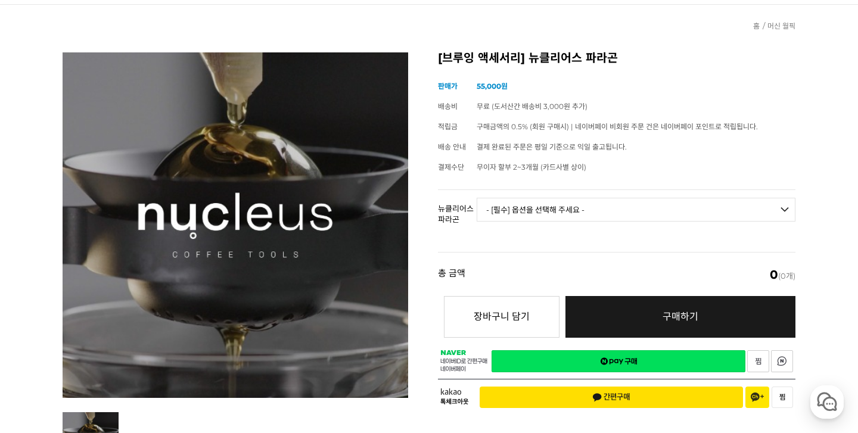
scroll to position [114, 0]
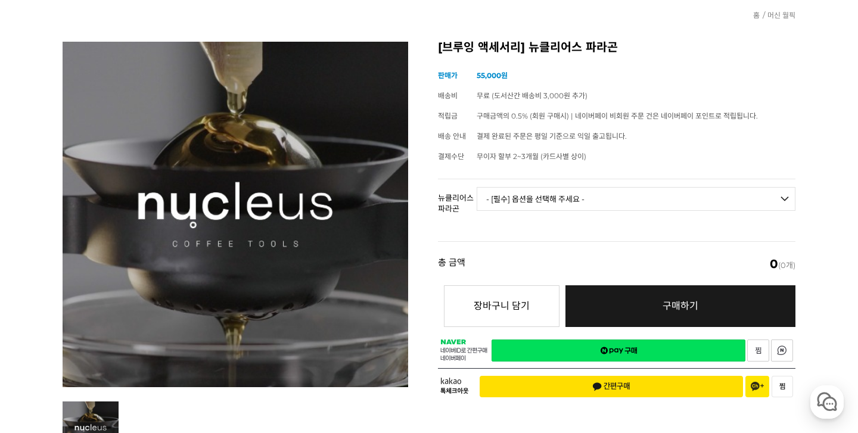
click at [620, 199] on select "- [필수] 옵션을 선택해 주세요 - ------------------- 브루어 세트 V.2 브루어 칠링락 [GEOGRAPHIC_DATA] 세…" at bounding box center [636, 199] width 319 height 24
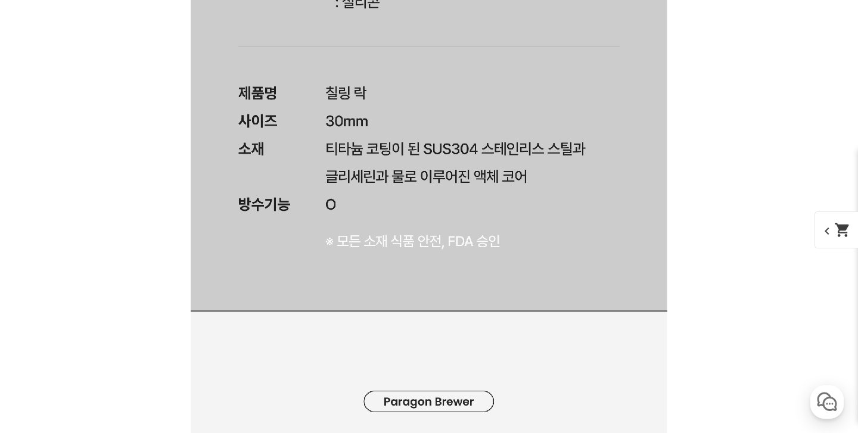
scroll to position [9145, 0]
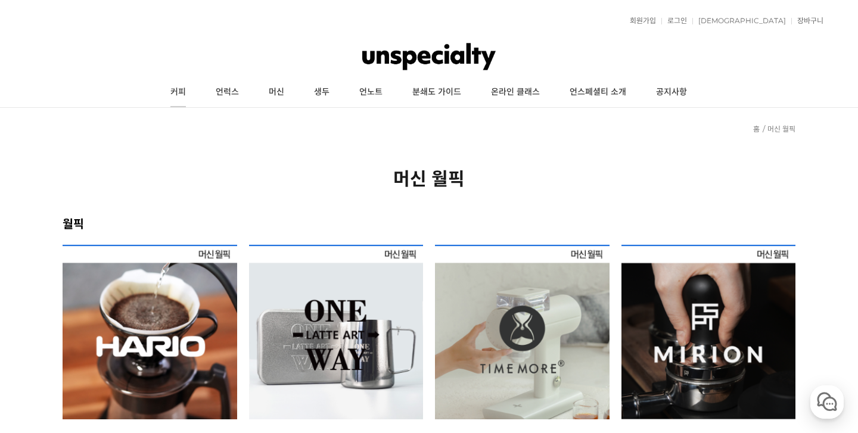
click at [193, 93] on link "커피" at bounding box center [178, 92] width 45 height 30
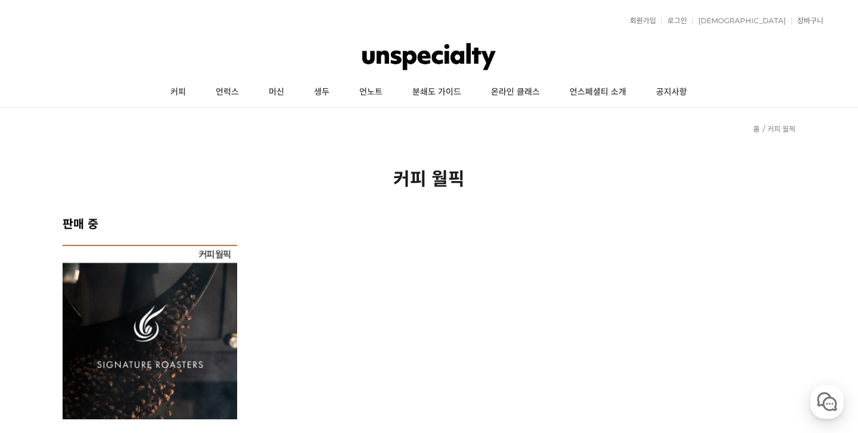
click at [238, 95] on link "언럭스" at bounding box center [227, 92] width 53 height 30
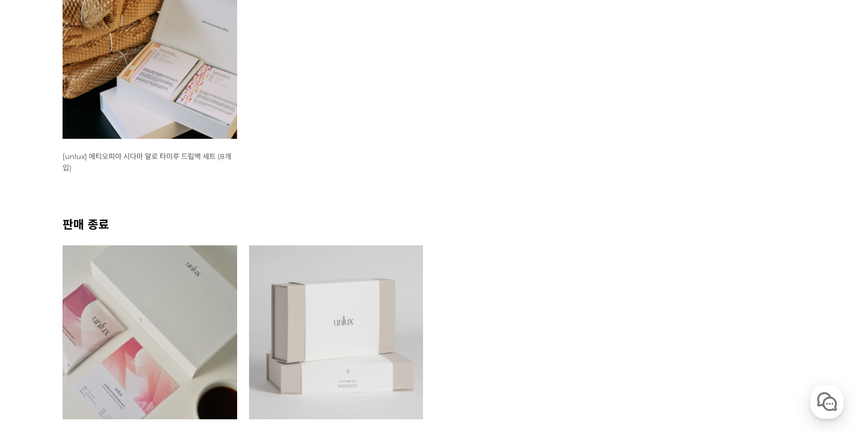
scroll to position [79, 0]
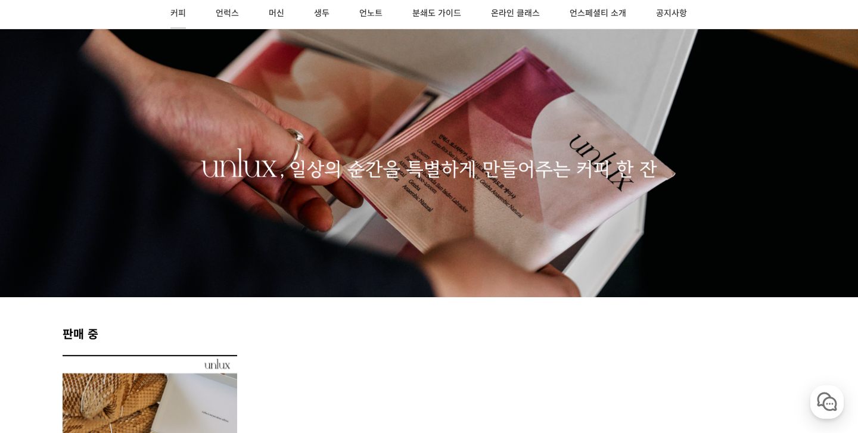
click at [182, 6] on link "커피" at bounding box center [178, 14] width 45 height 30
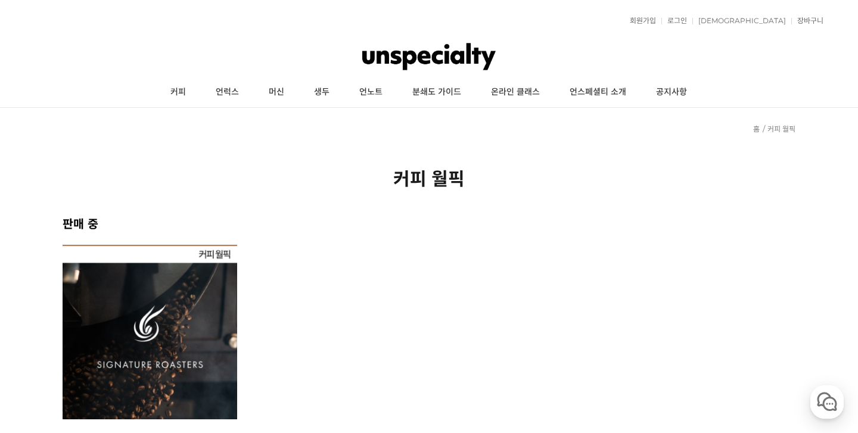
click at [181, 297] on img at bounding box center [150, 332] width 175 height 175
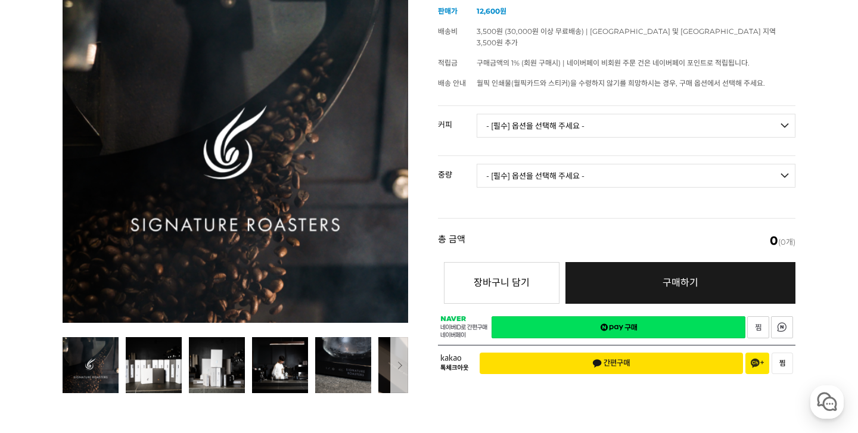
scroll to position [218, 0]
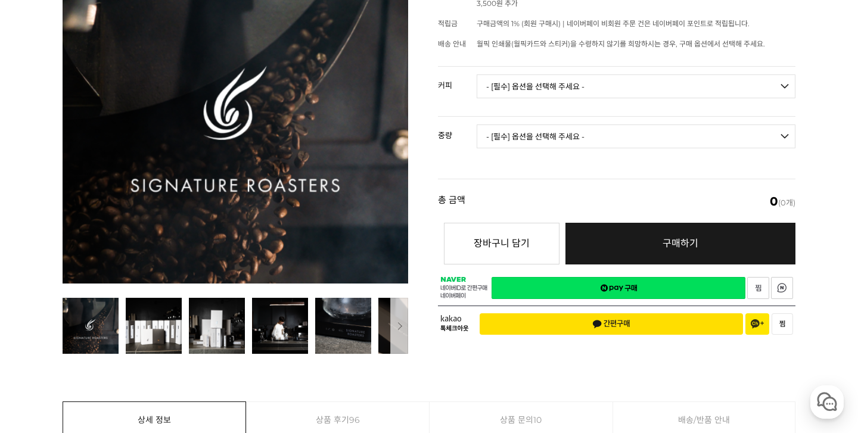
click at [592, 75] on select "- [필수] 옵션을 선택해 주세요 - ------------------- 언스페셜티 분쇄도 가이드 종이(주문 1건당 최대 1개 제공) 월픽 인…" at bounding box center [636, 87] width 319 height 24
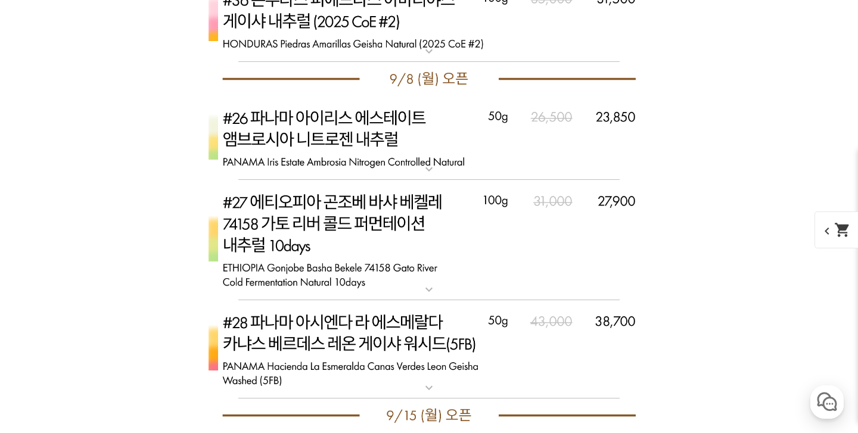
scroll to position [5337, 0]
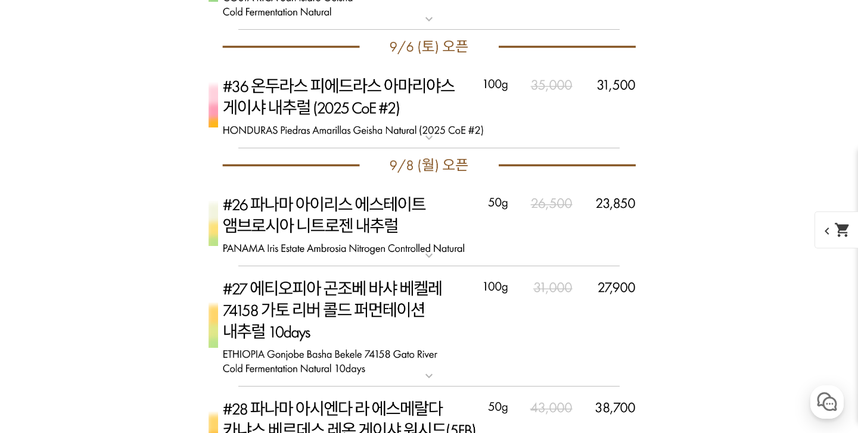
click at [837, 225] on mat-icon "shopping_cart" at bounding box center [843, 230] width 17 height 17
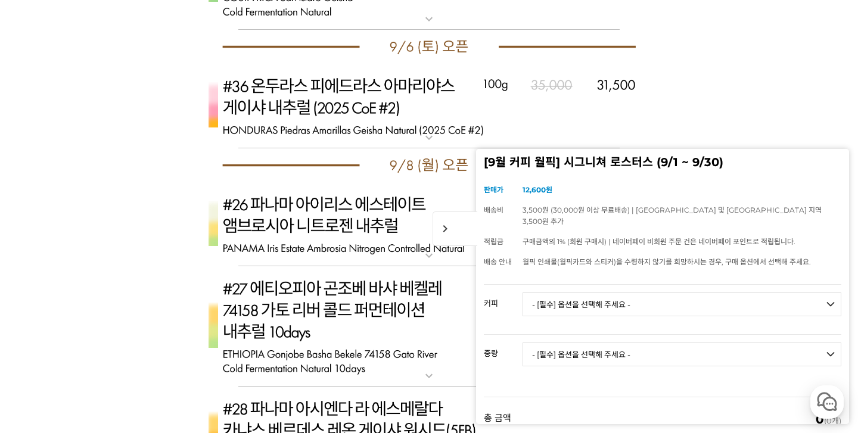
click at [607, 293] on select "- [필수] 옵션을 선택해 주세요 - ------------------- 언스페셜티 분쇄도 가이드 종이(주문 1건당 최대 1개 제공) 월픽 인…" at bounding box center [682, 305] width 319 height 24
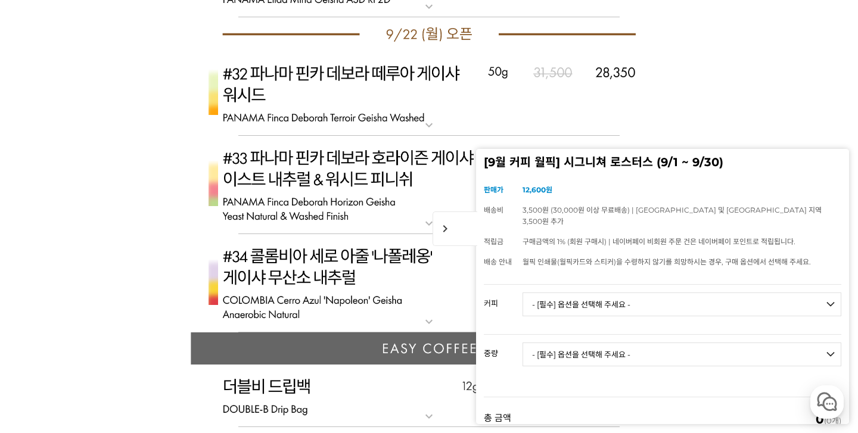
scroll to position [5638, 0]
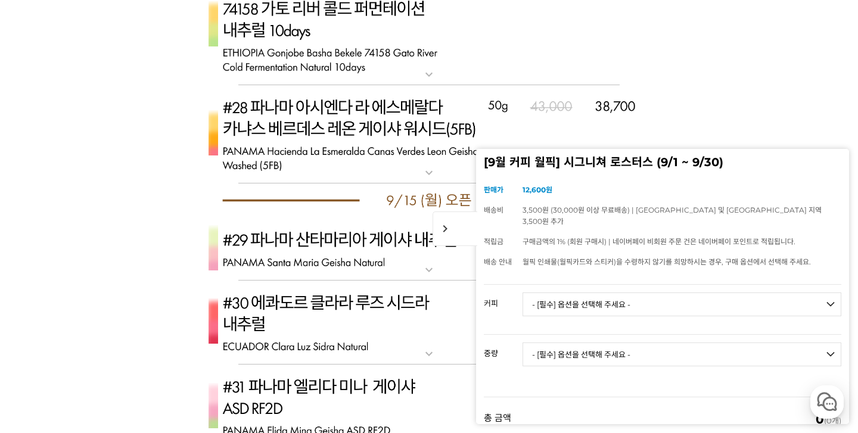
click at [460, 230] on span "chevron_right" at bounding box center [455, 229] width 45 height 35
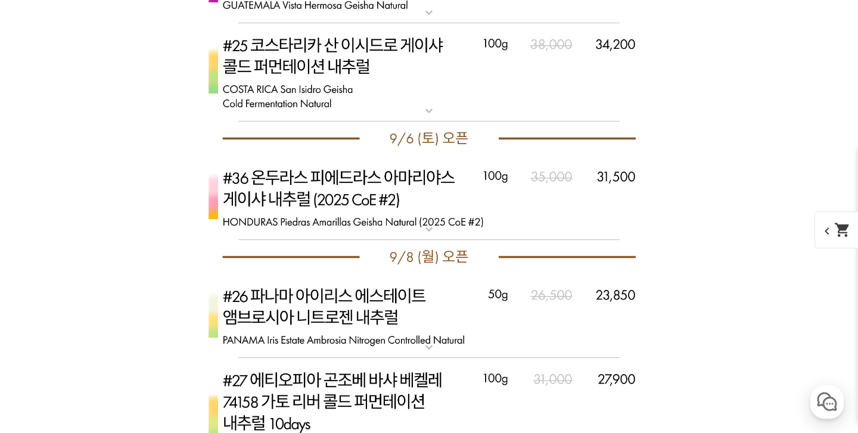
scroll to position [5244, 0]
click at [406, 222] on img at bounding box center [429, 198] width 477 height 85
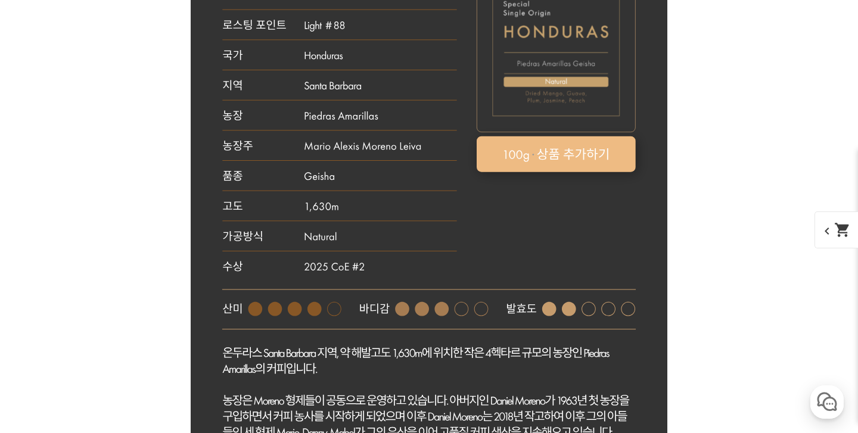
scroll to position [5554, 0]
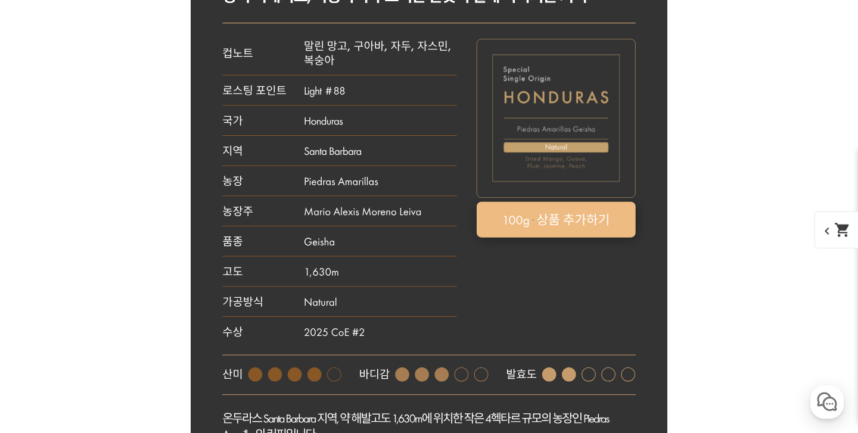
click at [571, 228] on rect at bounding box center [556, 219] width 159 height 36
select select "[9.6 오픈] #36 온두라스 피에드라스 아마리야스 게이샤 내추럴 (2025 CoE #2)"
select select "100g"
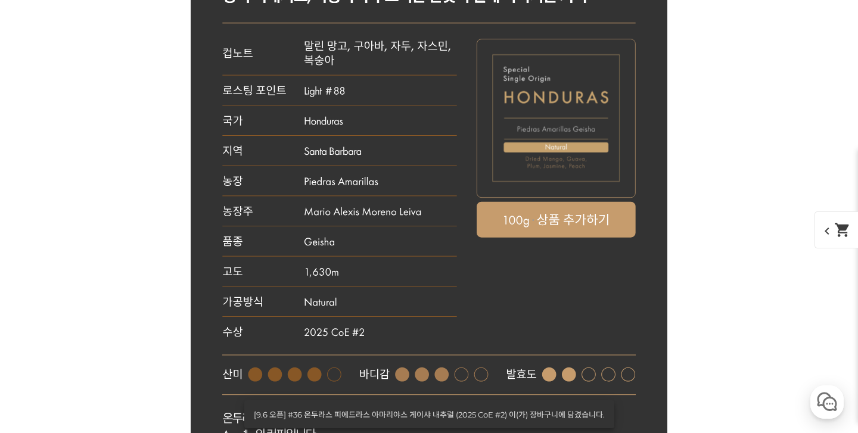
click at [841, 230] on mat-icon "shopping_cart" at bounding box center [843, 230] width 17 height 17
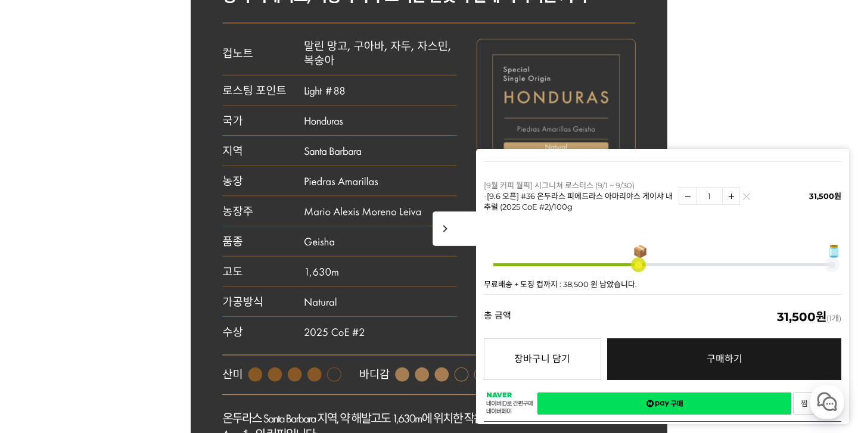
scroll to position [265, 0]
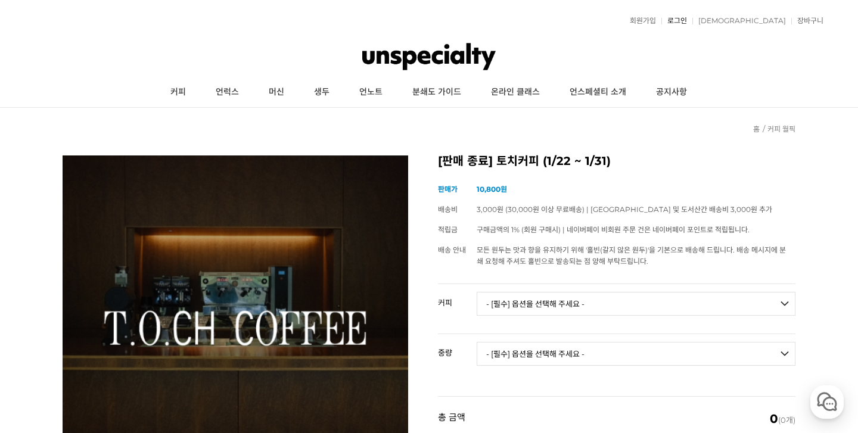
click at [687, 20] on link "로그인" at bounding box center [675, 20] width 26 height 7
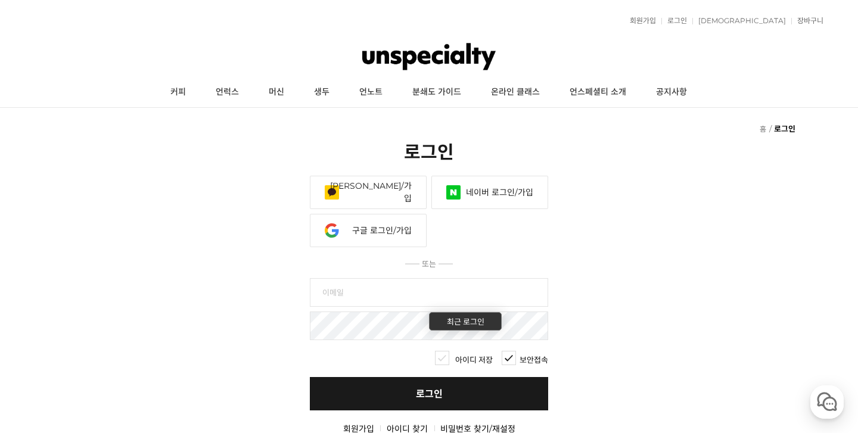
type input "[EMAIL_ADDRESS][DOMAIN_NAME]"
click at [444, 385] on link "로그인" at bounding box center [429, 393] width 238 height 33
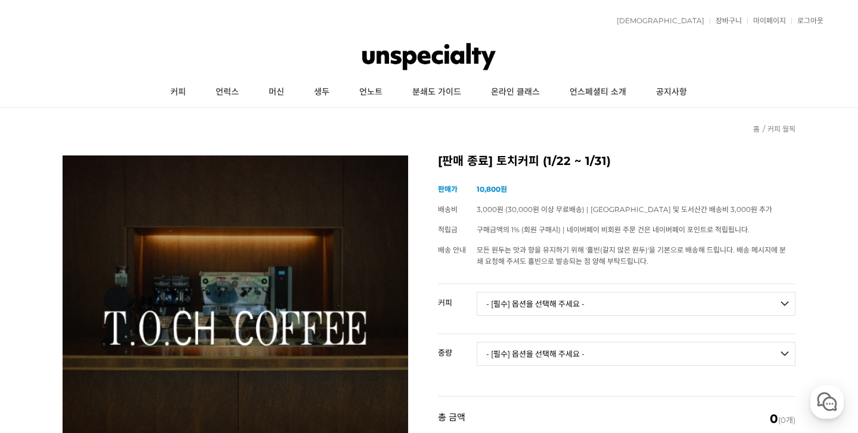
click at [764, 15] on div "적립금 177원 예치금 쿠폰 0 관심상품 장바구니 0개 ( 0원 ) 주문조회 장바구니 내정보수정 마이페이지 최근본상품 로그아웃 고객센터 공지사…" at bounding box center [430, 21] width 790 height 30
click at [764, 20] on link "마이페이지" at bounding box center [767, 20] width 39 height 7
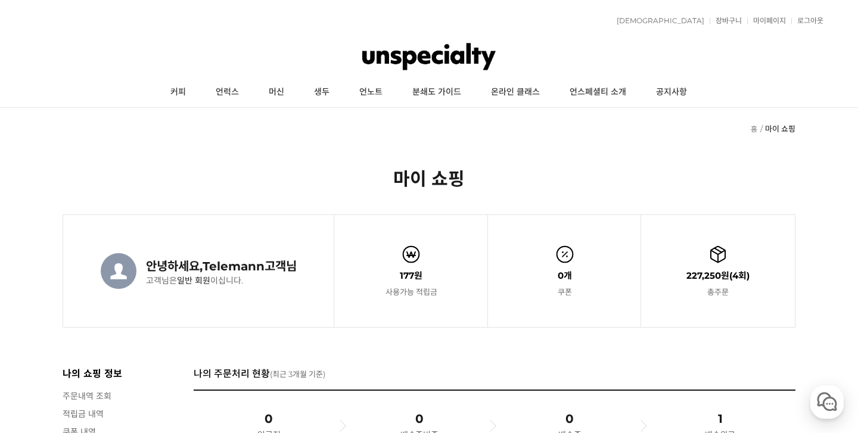
scroll to position [92, 0]
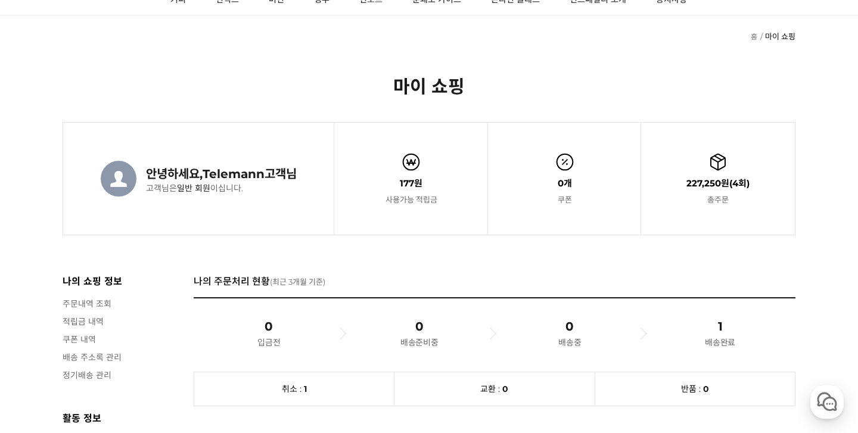
click at [728, 180] on span "227,250원" at bounding box center [708, 183] width 43 height 11
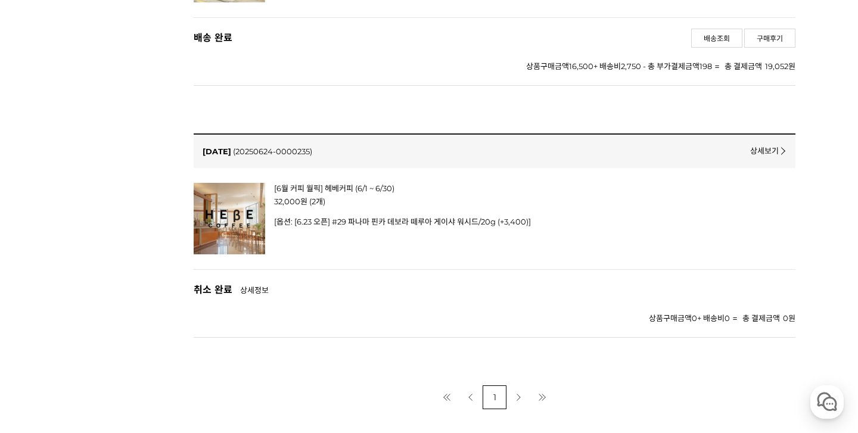
scroll to position [92, 0]
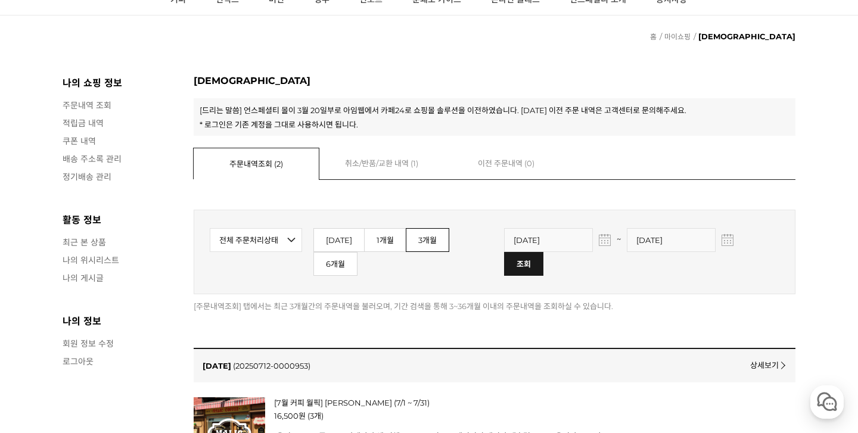
click at [381, 165] on link "취소/반품/교환 내역 ( 1 )" at bounding box center [381, 163] width 125 height 30
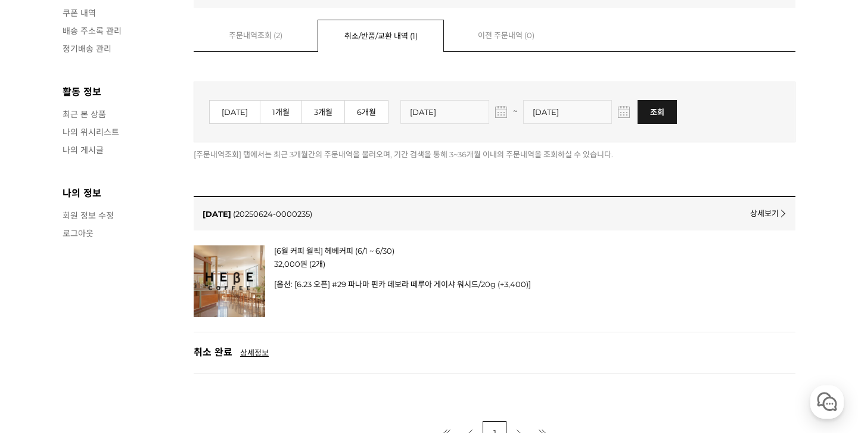
scroll to position [137, 0]
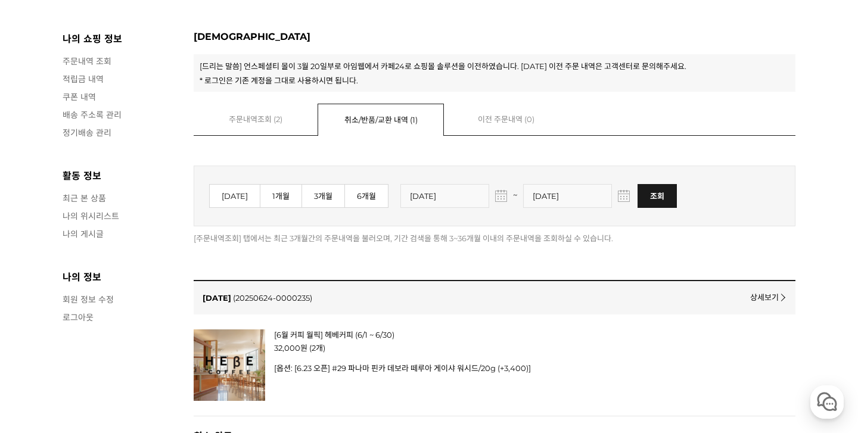
click at [270, 126] on link "주문내역조회 ( 2 )" at bounding box center [255, 119] width 125 height 30
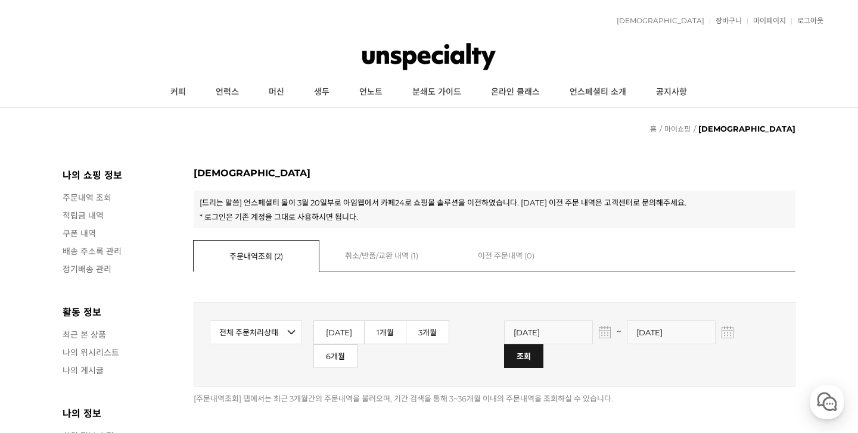
click at [498, 251] on link "이전 주문내역 ( 0 )" at bounding box center [506, 255] width 125 height 30
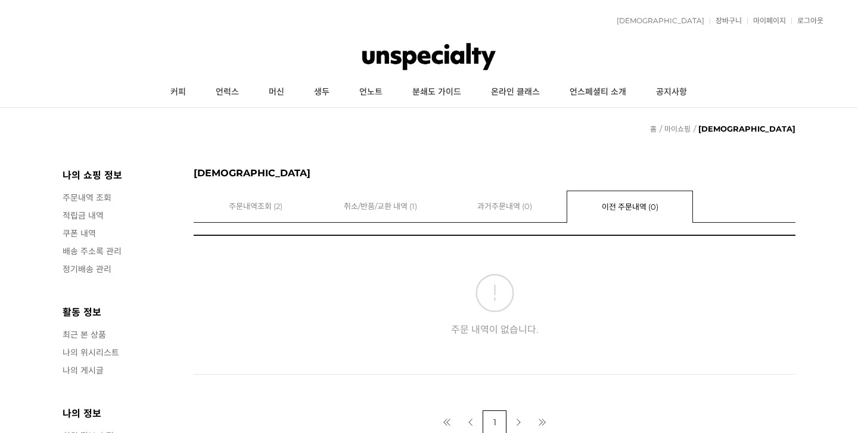
click at [476, 207] on link "과거주문내역 ( 0 )" at bounding box center [504, 206] width 125 height 30
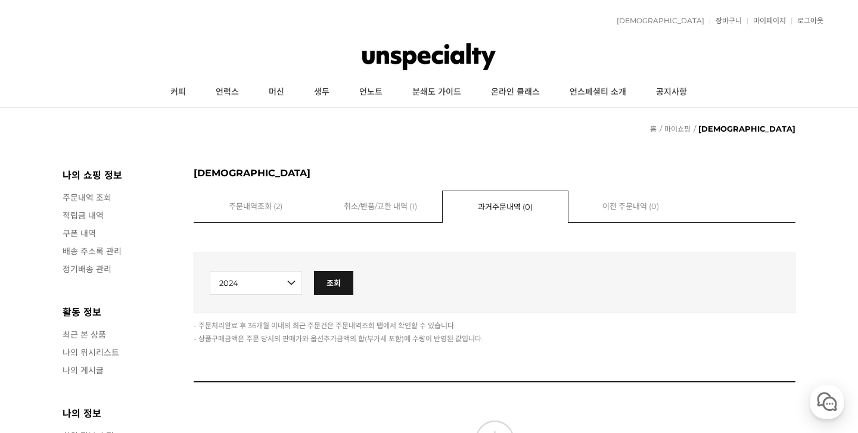
click at [340, 286] on input "image" at bounding box center [333, 282] width 38 height 23
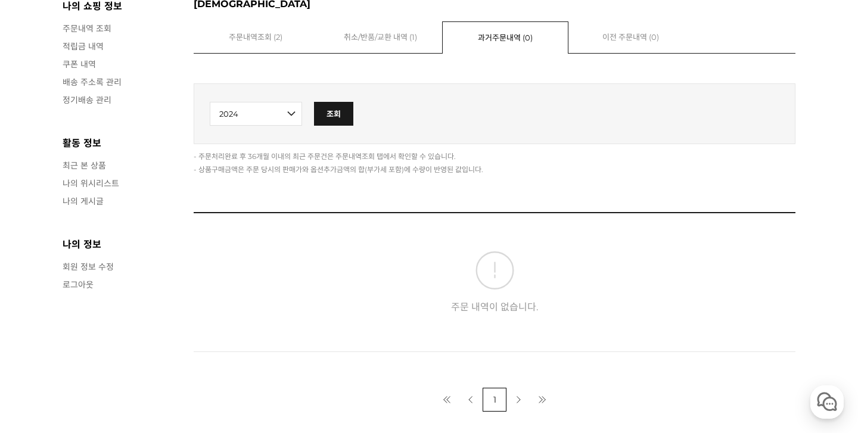
click at [268, 114] on select "2024 2023 2022 2021 2020" at bounding box center [256, 114] width 92 height 24
click at [380, 33] on link "취소/반품/교환 내역 ( 1 )" at bounding box center [380, 36] width 125 height 30
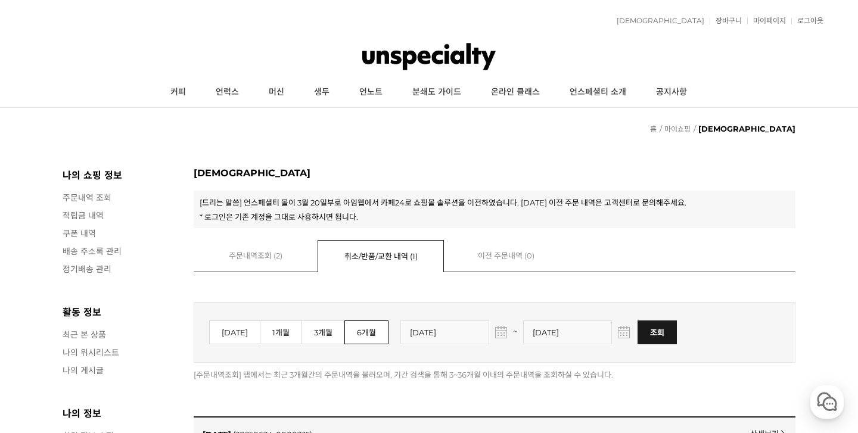
click at [365, 339] on link "6개월" at bounding box center [367, 333] width 44 height 24
type input "[DATE]"
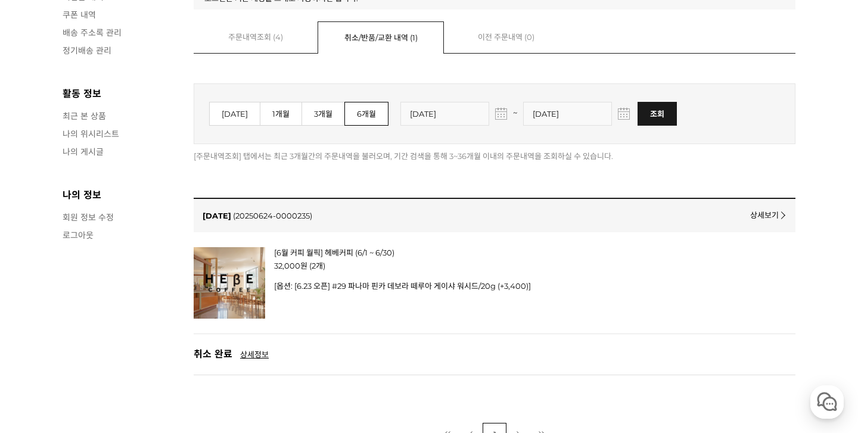
scroll to position [168, 0]
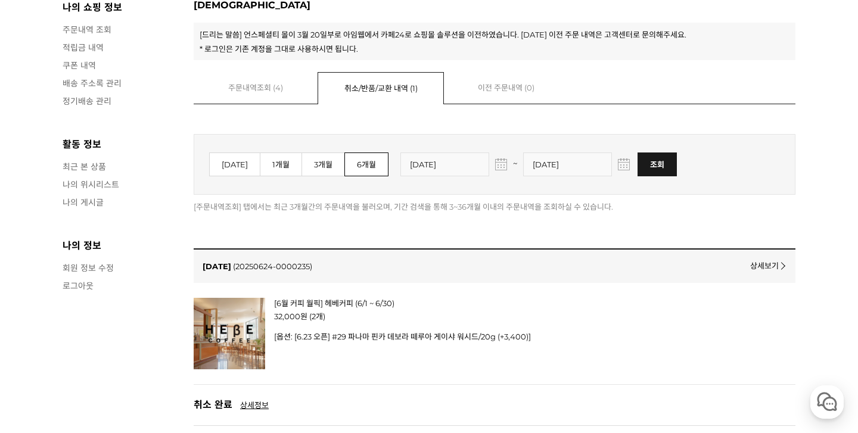
click at [277, 86] on span "4" at bounding box center [277, 88] width 5 height 10
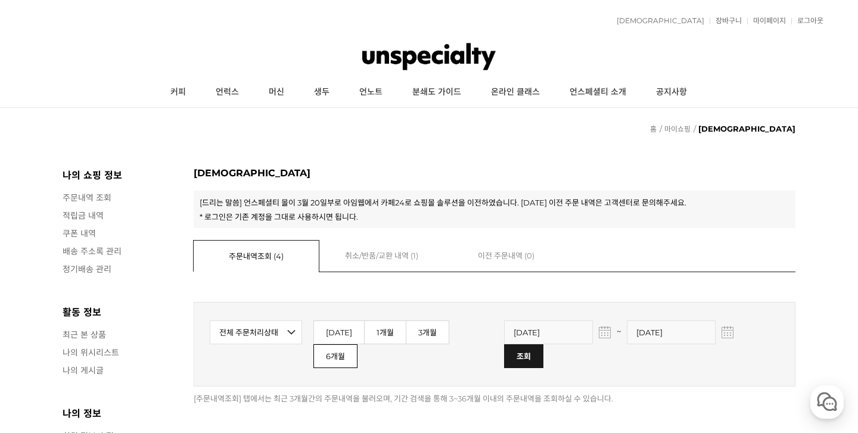
click at [358, 345] on link "6개월" at bounding box center [336, 357] width 44 height 24
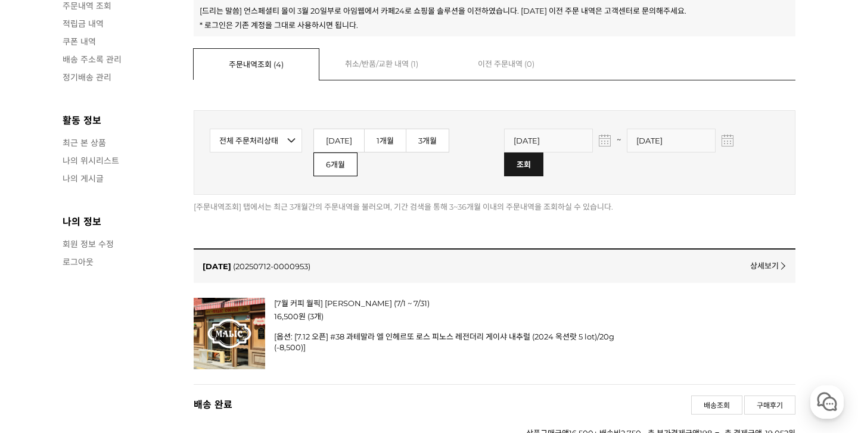
scroll to position [163, 0]
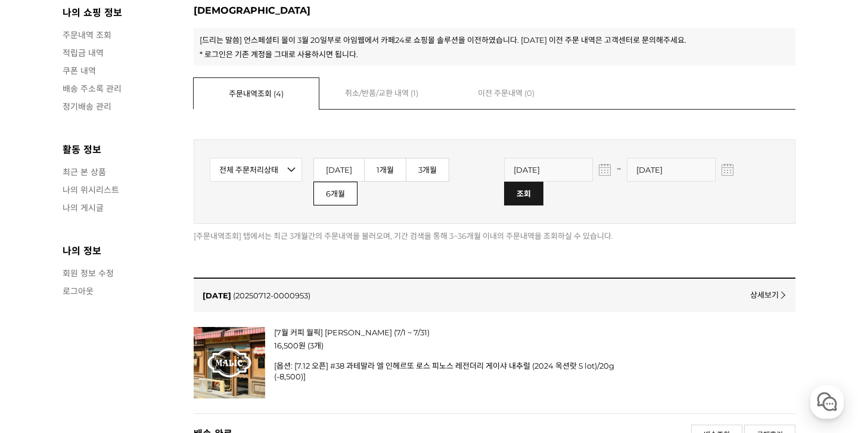
click at [296, 169] on select "전체 주문처리상태 입금 전 배송 준비 중 배송 중 배송 완료 취소 교환 반품" at bounding box center [256, 170] width 92 height 24
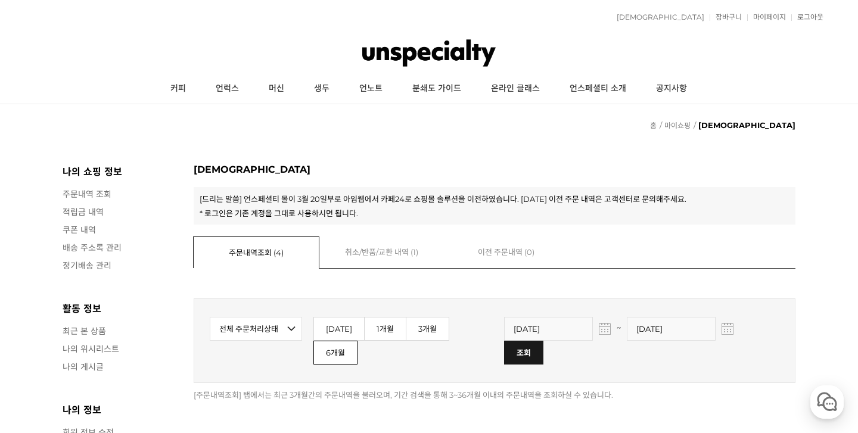
scroll to position [0, 0]
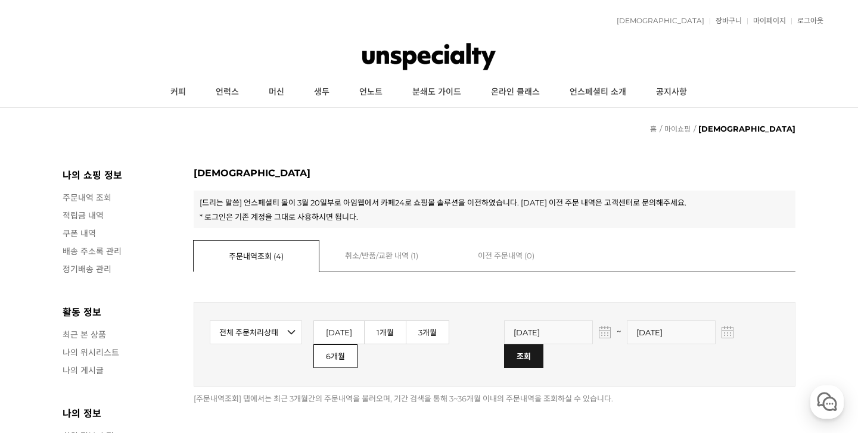
click at [99, 201] on link "주문내역 조회" at bounding box center [122, 197] width 119 height 12
click at [772, 21] on link "마이페이지" at bounding box center [767, 20] width 39 height 7
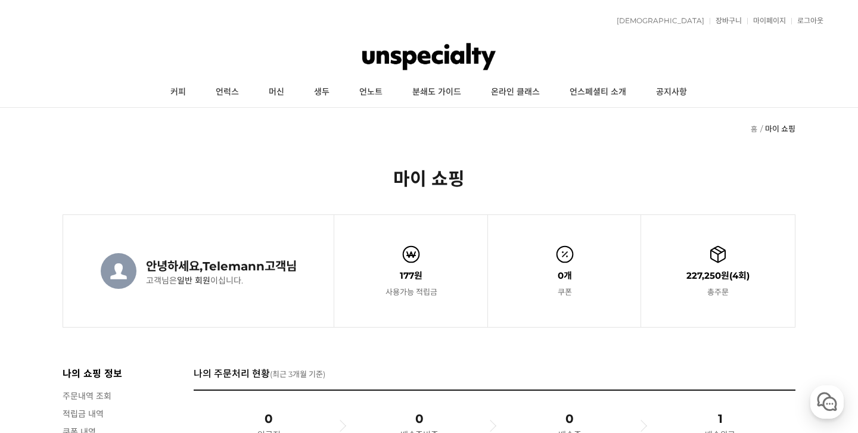
click at [724, 292] on span "총주문" at bounding box center [718, 291] width 63 height 11
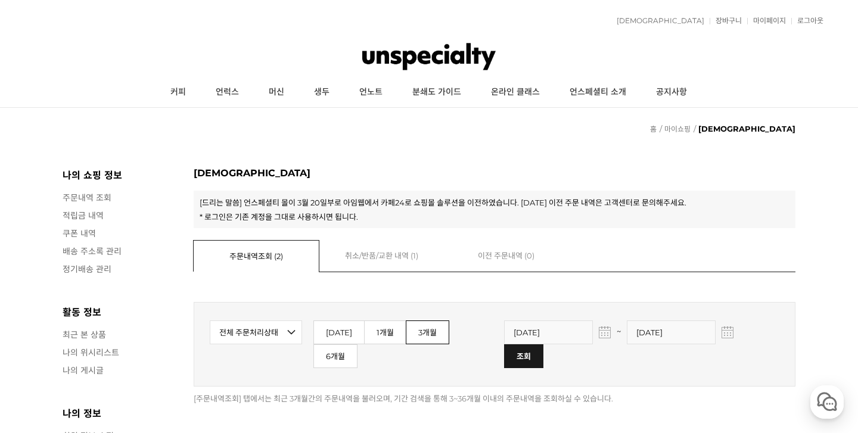
click at [601, 336] on img "button" at bounding box center [605, 332] width 8 height 8
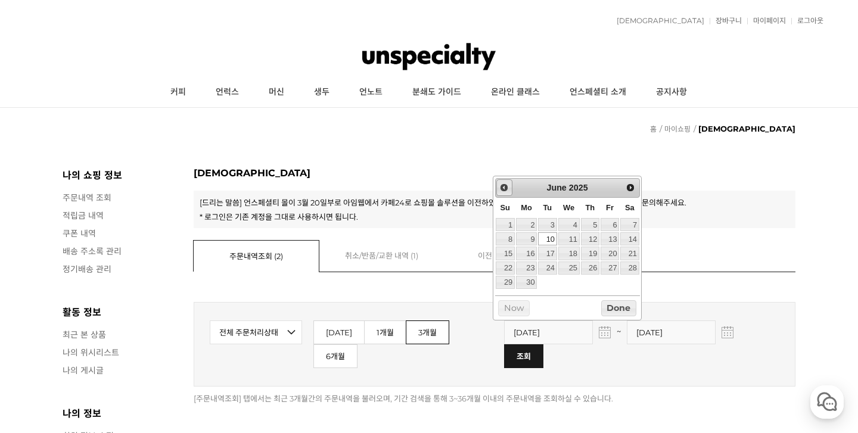
click at [505, 191] on span "Prev" at bounding box center [505, 188] width 10 height 10
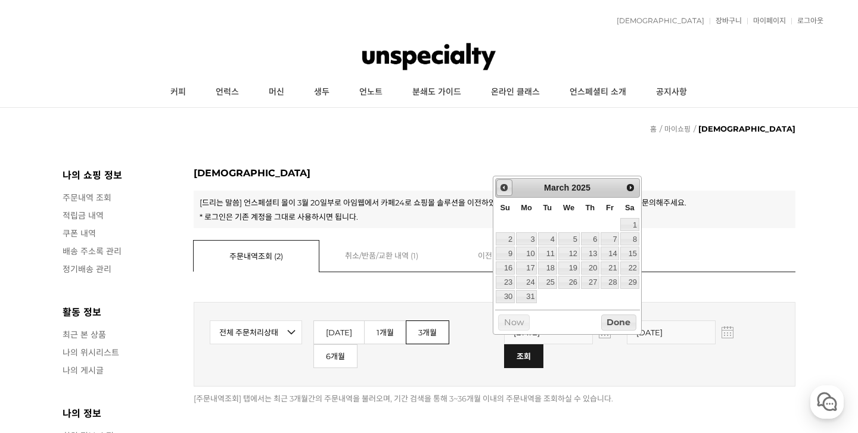
click at [505, 191] on span "Prev" at bounding box center [505, 188] width 10 height 10
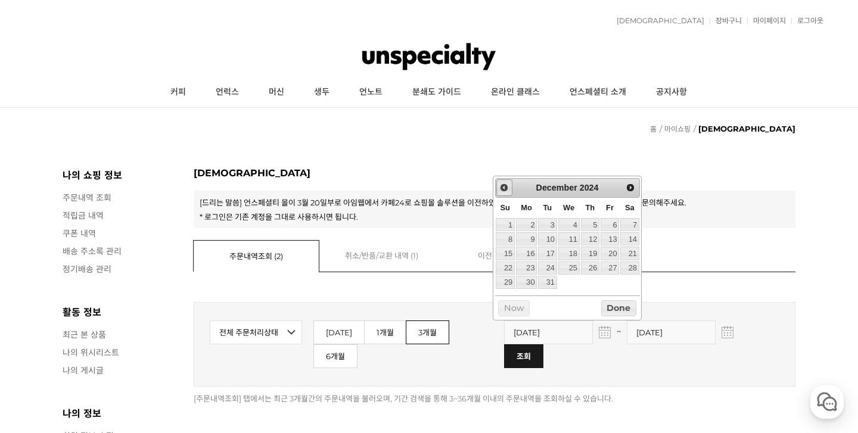
click at [505, 191] on span "Prev" at bounding box center [505, 188] width 10 height 10
click at [553, 243] on link "6" at bounding box center [547, 238] width 18 height 13
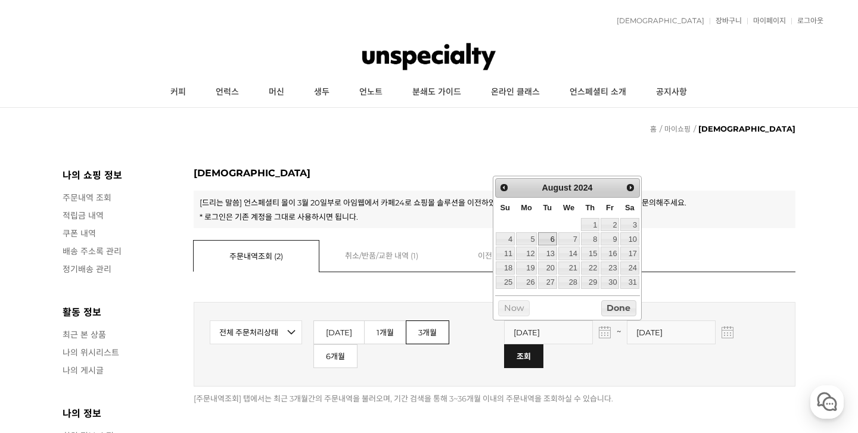
type input "2024-08-06"
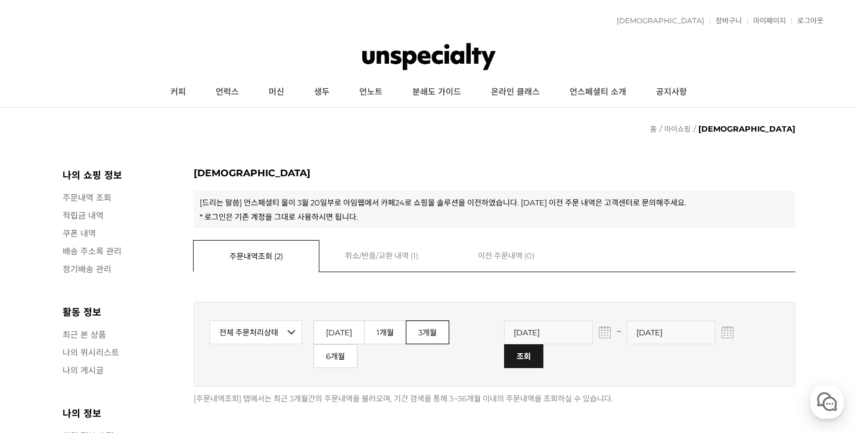
click at [542, 345] on input "image" at bounding box center [523, 356] width 38 height 23
click at [183, 93] on link "커피" at bounding box center [178, 92] width 45 height 30
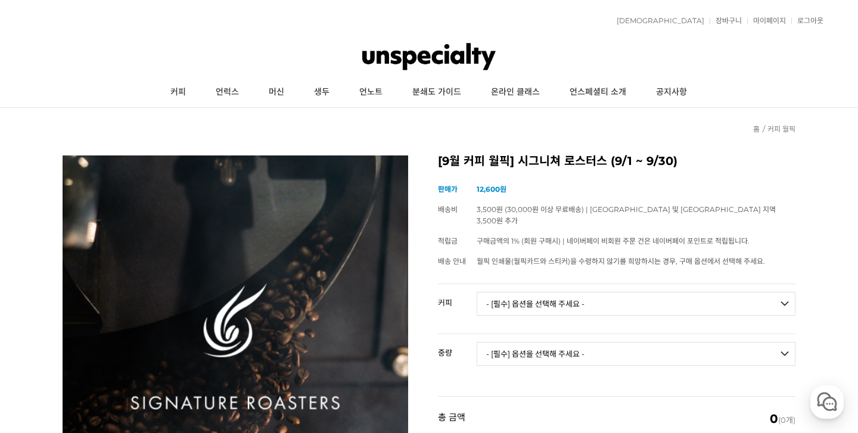
click at [648, 292] on select "- [필수] 옵션을 선택해 주세요 - ------------------- 언스페셜티 분쇄도 가이드 종이(주문 1건당 최대 1개 제공) 월픽 인…" at bounding box center [636, 304] width 319 height 24
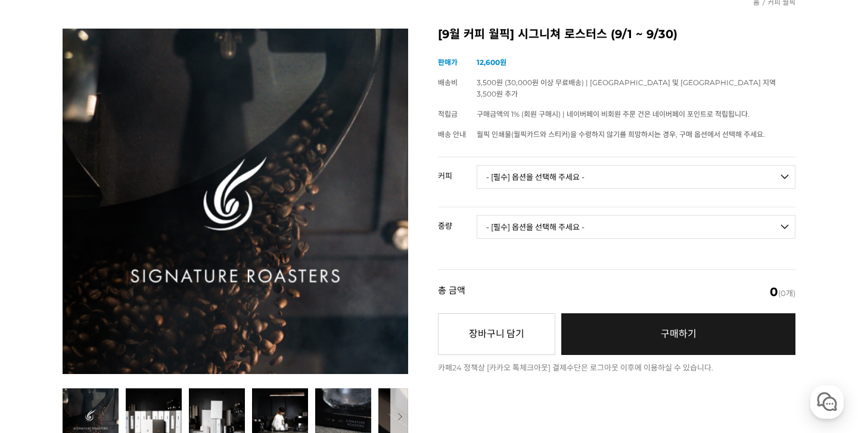
scroll to position [106, 0]
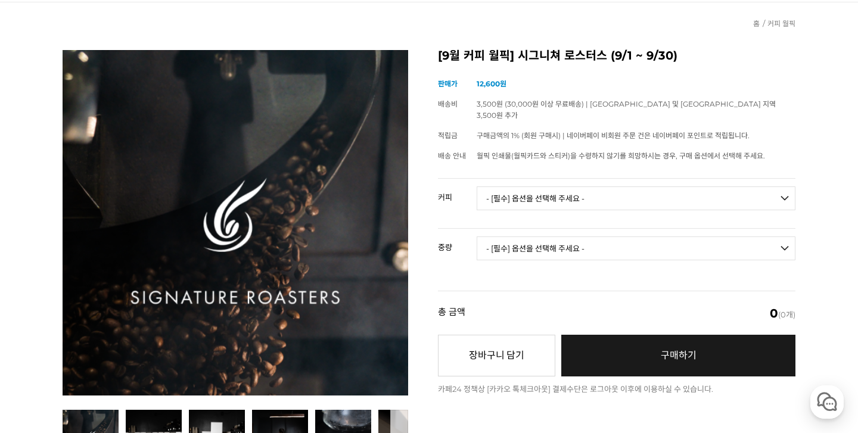
click at [582, 187] on select "- [필수] 옵션을 선택해 주세요 - ------------------- 언스페셜티 분쇄도 가이드 종이(주문 1건당 최대 1개 제공) 월픽 인…" at bounding box center [636, 199] width 319 height 24
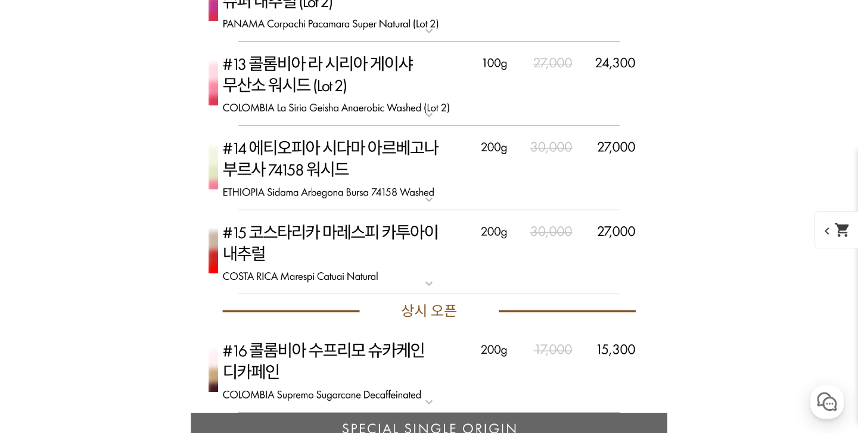
scroll to position [4236, 0]
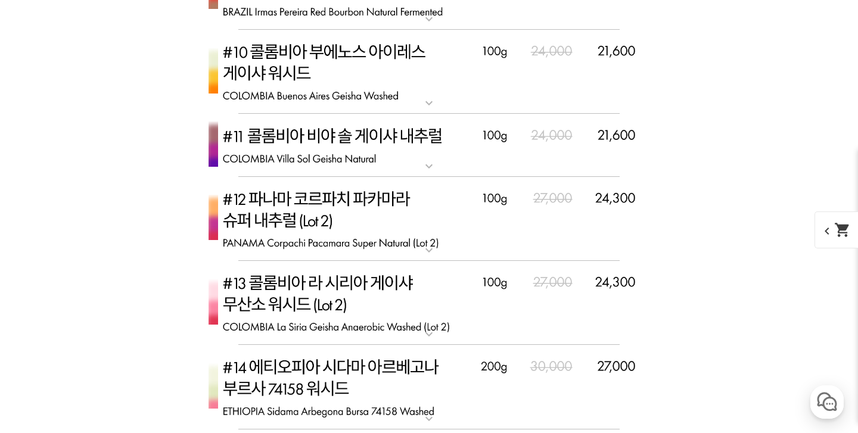
click at [444, 227] on img at bounding box center [429, 219] width 477 height 85
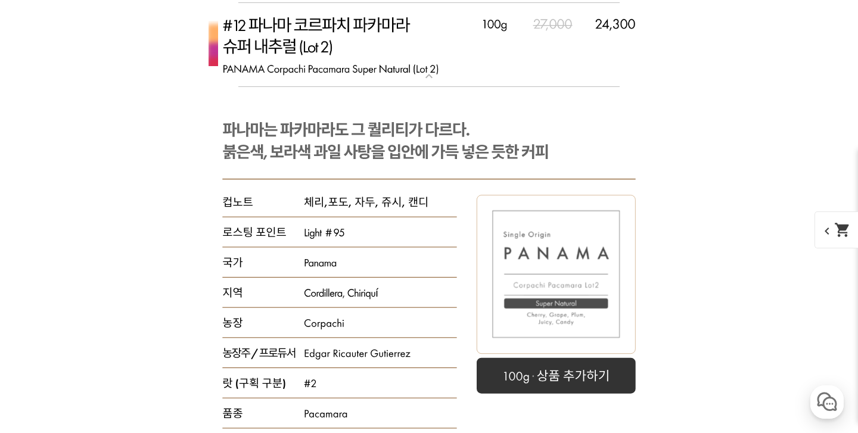
scroll to position [4267, 0]
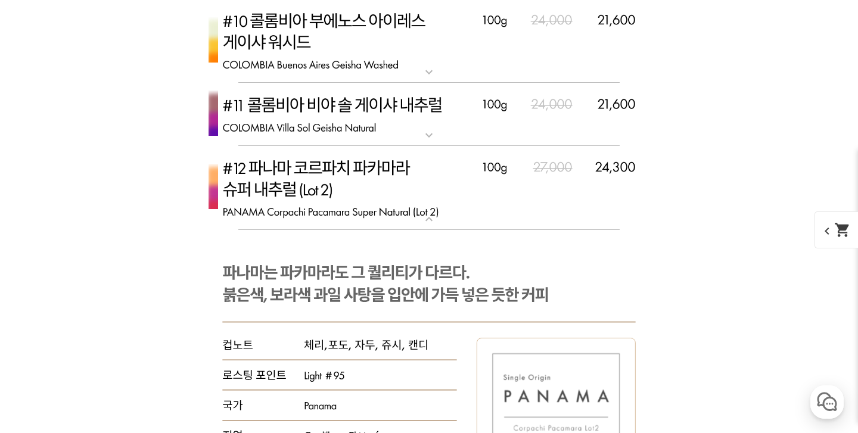
click at [429, 198] on img at bounding box center [429, 188] width 477 height 85
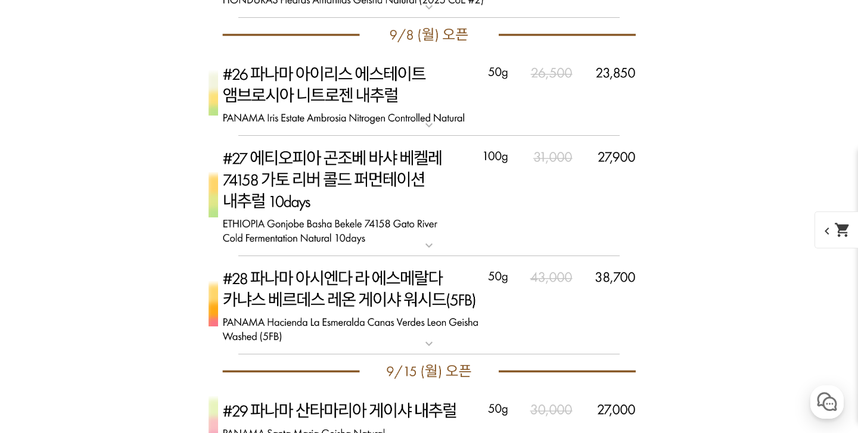
scroll to position [5494, 0]
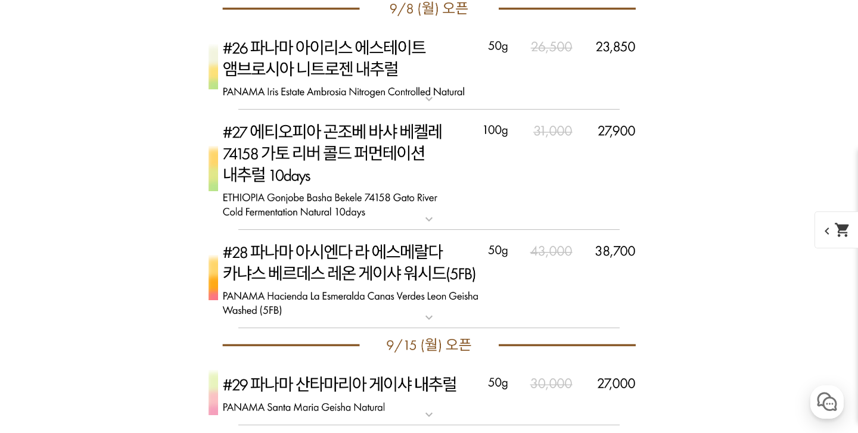
click at [476, 250] on img at bounding box center [429, 279] width 477 height 99
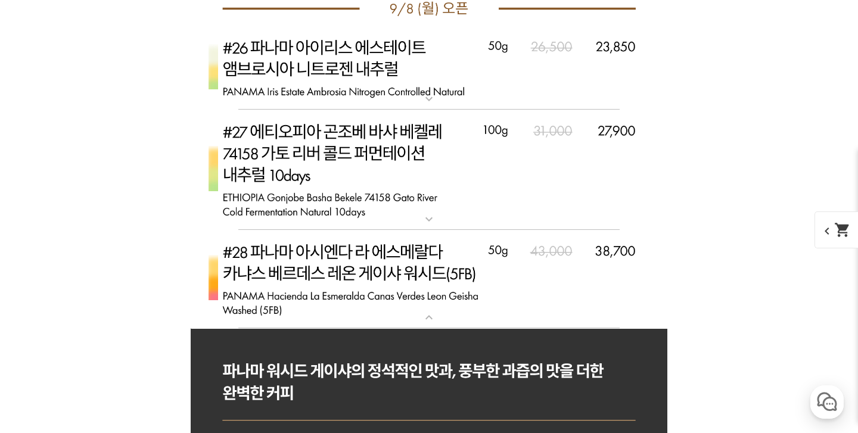
click at [474, 252] on img at bounding box center [429, 279] width 477 height 99
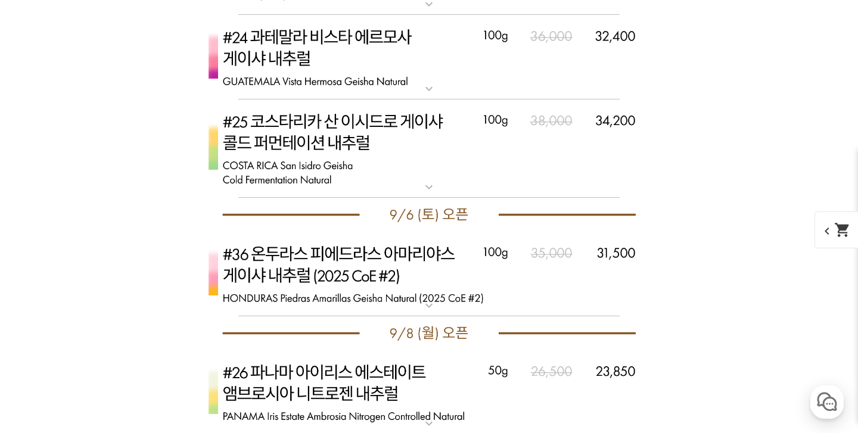
scroll to position [5180, 0]
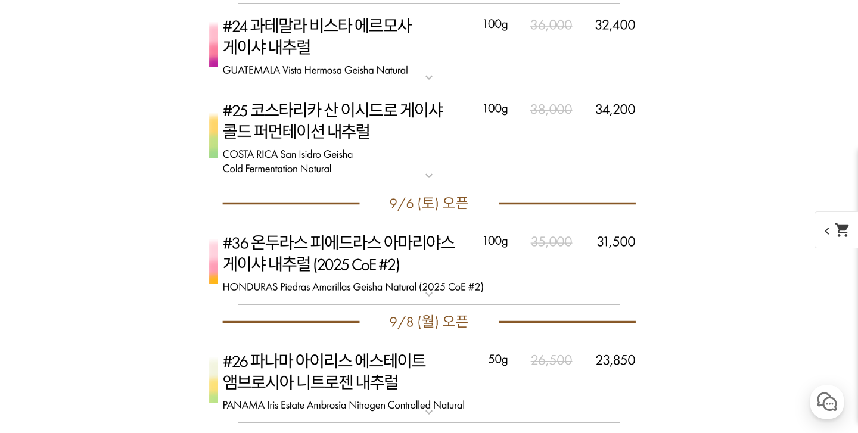
click at [411, 288] on img at bounding box center [429, 263] width 477 height 85
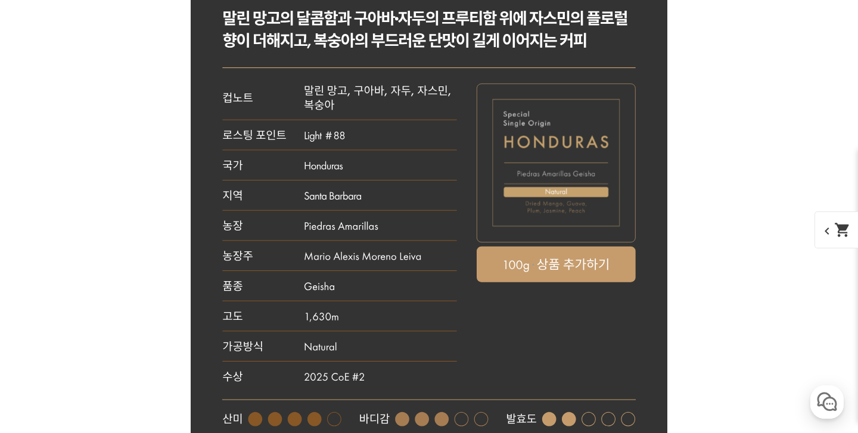
scroll to position [5517, 0]
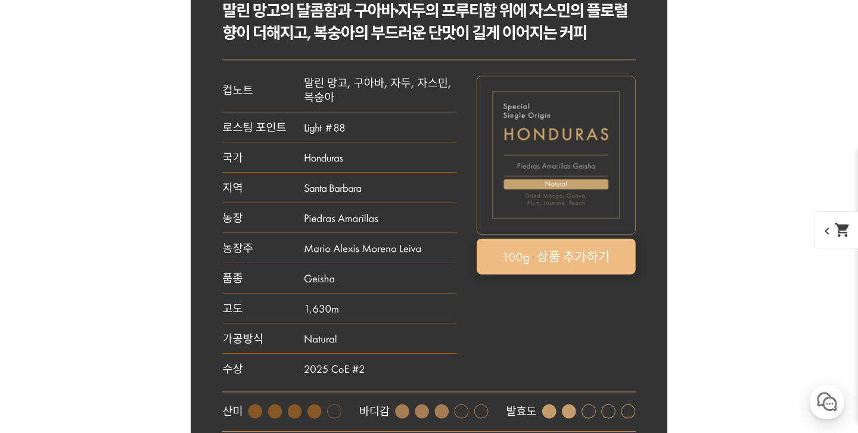
click at [579, 267] on rect at bounding box center [556, 256] width 159 height 36
select select "[9.6 오픈] #36 온두라스 피에드라스 아마리야스 게이샤 내추럴 (2025 CoE #2)"
select select "100g"
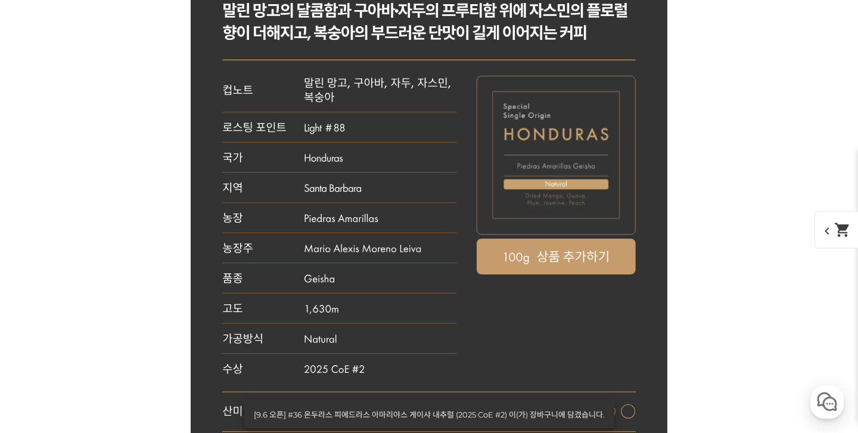
click at [844, 234] on mat-icon "shopping_cart" at bounding box center [843, 230] width 17 height 17
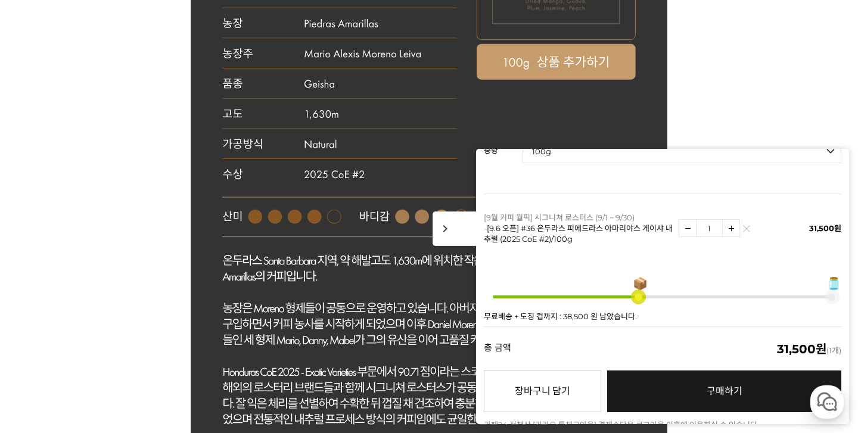
scroll to position [5799, 0]
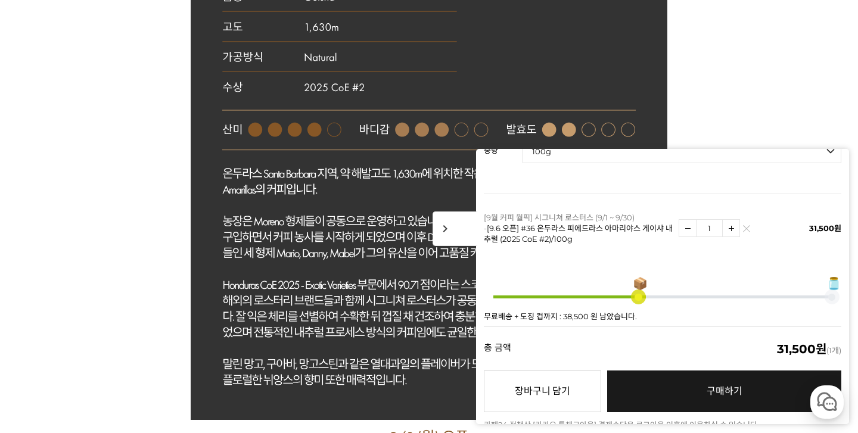
click at [744, 382] on link "구매하기 예약주문 REGULAR DELIVERY" at bounding box center [724, 392] width 234 height 42
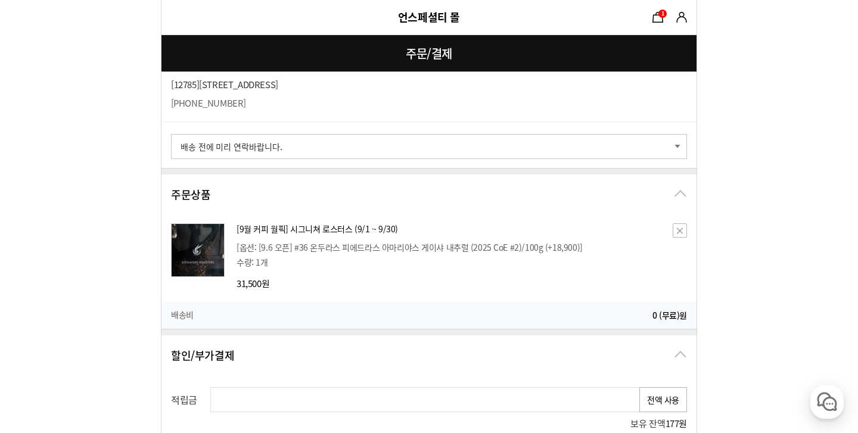
scroll to position [253, 0]
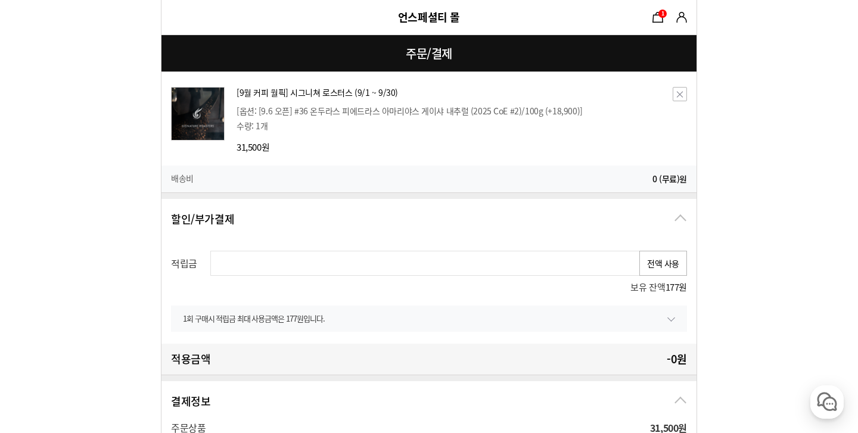
click at [672, 270] on button "전액 사용" at bounding box center [664, 263] width 48 height 25
type input "177"
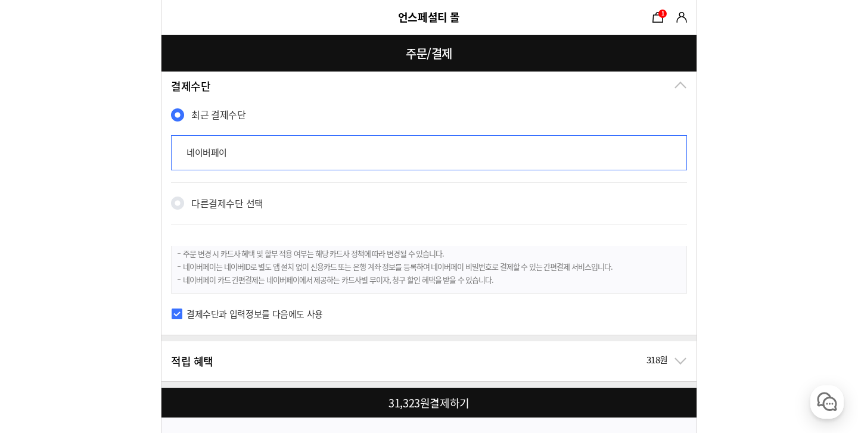
scroll to position [751, 0]
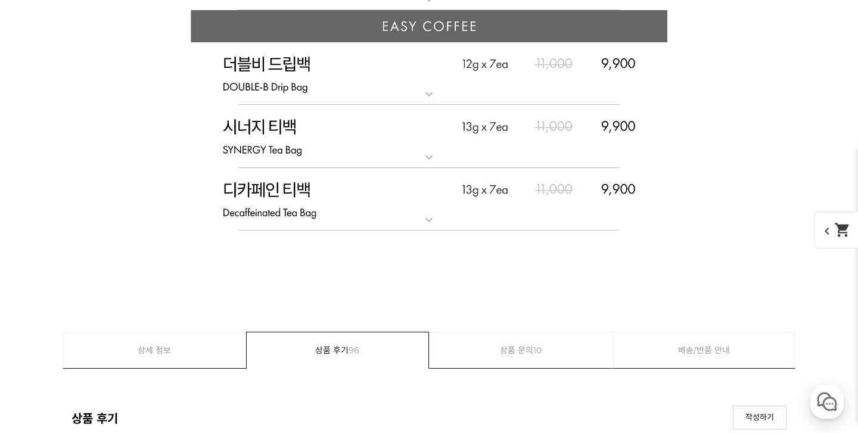
click at [835, 240] on span "chevron_left shopping_cart" at bounding box center [845, 230] width 61 height 37
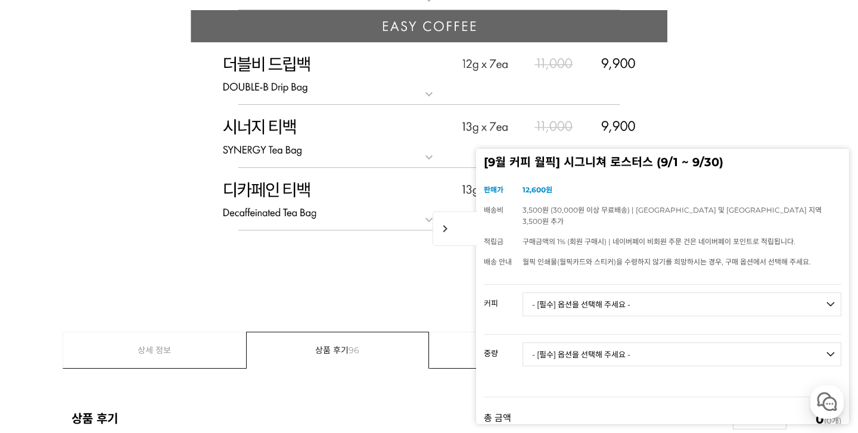
scroll to position [70, 0]
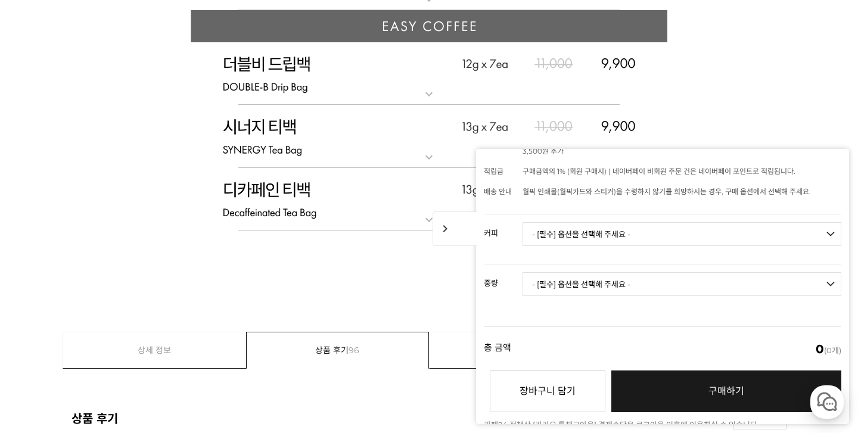
click at [668, 215] on td "- [필수] 옵션을 선택해 주세요 - ------------------- 언스페셜티 분쇄도 가이드 종이(주문 1건당 최대 1개 제공) 월픽 인…" at bounding box center [682, 239] width 319 height 49
click at [664, 225] on select "- [필수] 옵션을 선택해 주세요 - ------------------- 언스페셜티 분쇄도 가이드 종이(주문 1건당 최대 1개 제공) 월픽 인…" at bounding box center [682, 234] width 319 height 24
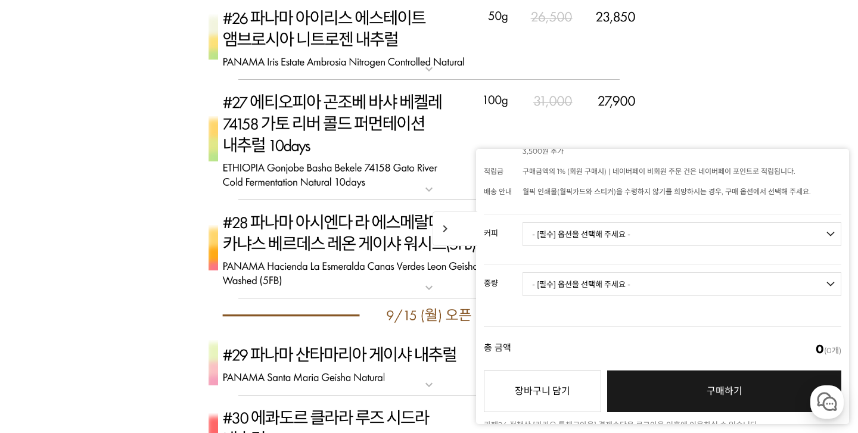
scroll to position [3855, 0]
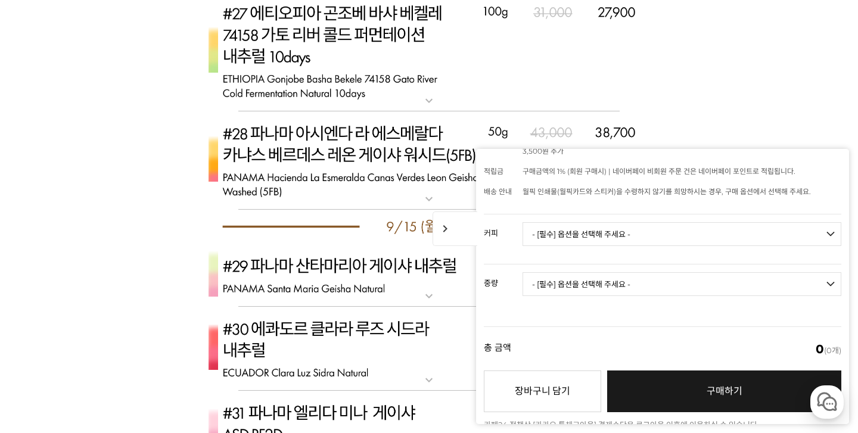
click at [746, 222] on select "- [필수] 옵션을 선택해 주세요 - ------------------- 언스페셜티 분쇄도 가이드 종이(주문 1건당 최대 1개 제공) 월픽 인…" at bounding box center [682, 234] width 319 height 24
select select "[9.00 오픈] #35 과테말라 카스카다 엔칸타다 게이샤 내추럴"
click at [649, 277] on select "- [필수] 옵션을 선택해 주세요 - ------------------- 100g" at bounding box center [682, 284] width 319 height 24
select select "100g"
select select "*"
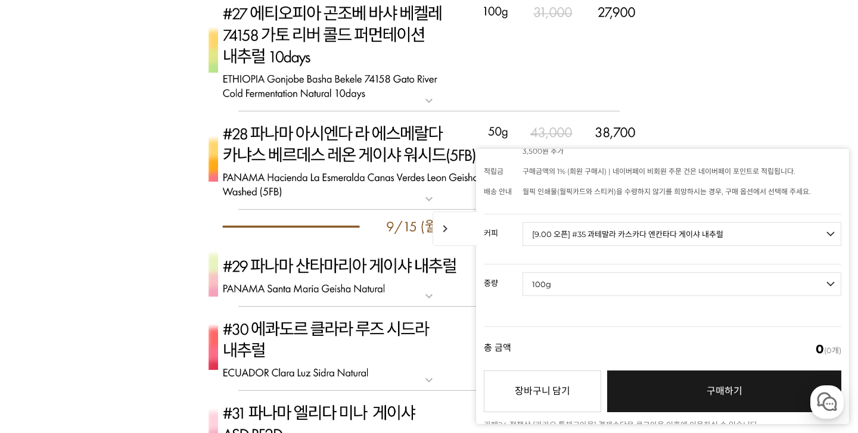
select select "*"
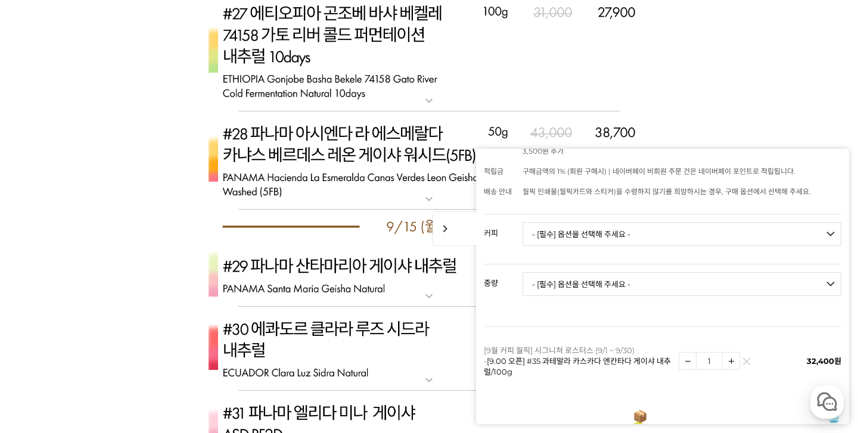
click at [657, 225] on select "- [필수] 옵션을 선택해 주세요 - ------------------- 언스페셜티 분쇄도 가이드 종이(주문 1건당 최대 1개 제공) 월픽 인…" at bounding box center [682, 234] width 319 height 24
click at [747, 361] on img at bounding box center [746, 364] width 7 height 7
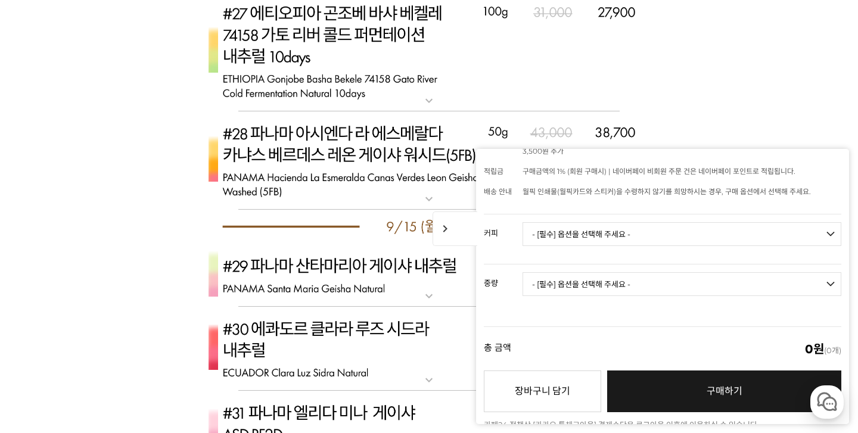
click at [702, 227] on select "- [필수] 옵션을 선택해 주세요 - ------------------- 언스페셜티 분쇄도 가이드 종이(주문 1건당 최대 1개 제공) 월픽 인…" at bounding box center [682, 234] width 319 height 24
select select "[9.6 오픈] #36 온두라스 피에드라스 아마리야스 게이샤 내추럴 (2025 CoE #2)"
click at [668, 276] on select "- [필수] 옵션을 선택해 주세요 - ------------------- 100g" at bounding box center [682, 284] width 319 height 24
select select "100g"
select select "*"
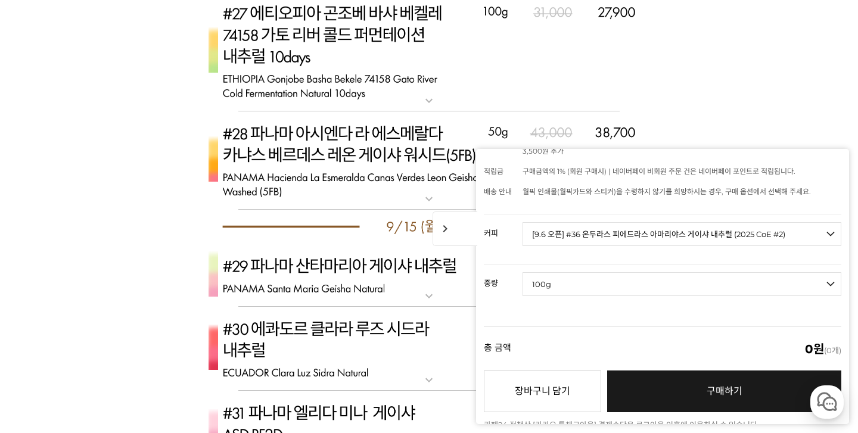
select select "*"
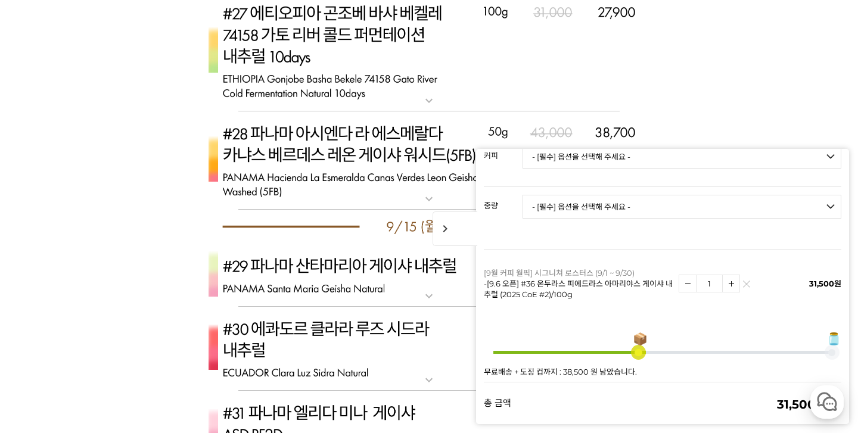
scroll to position [203, 0]
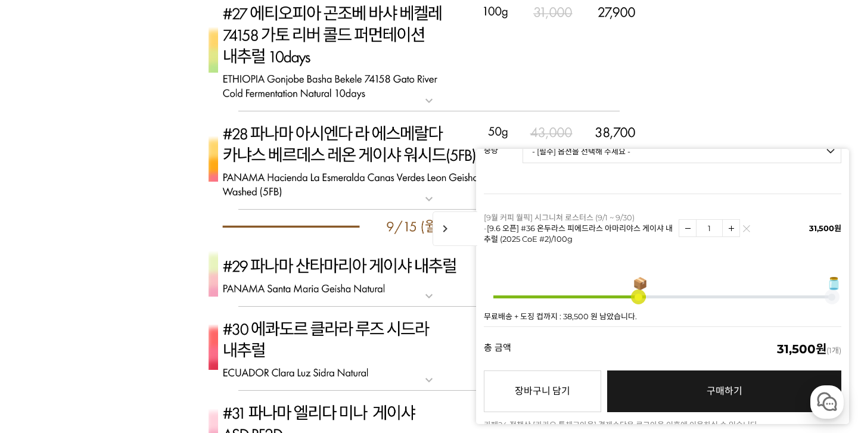
click at [715, 371] on link "구매하기 예약주문 REGULAR DELIVERY" at bounding box center [724, 392] width 234 height 42
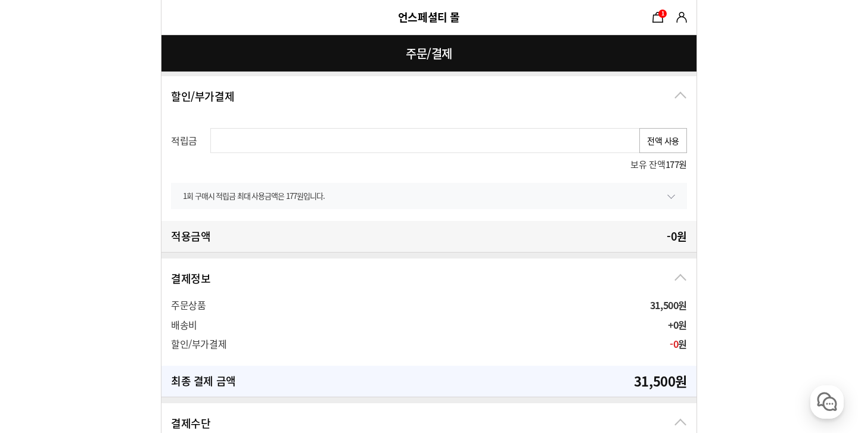
scroll to position [351, 0]
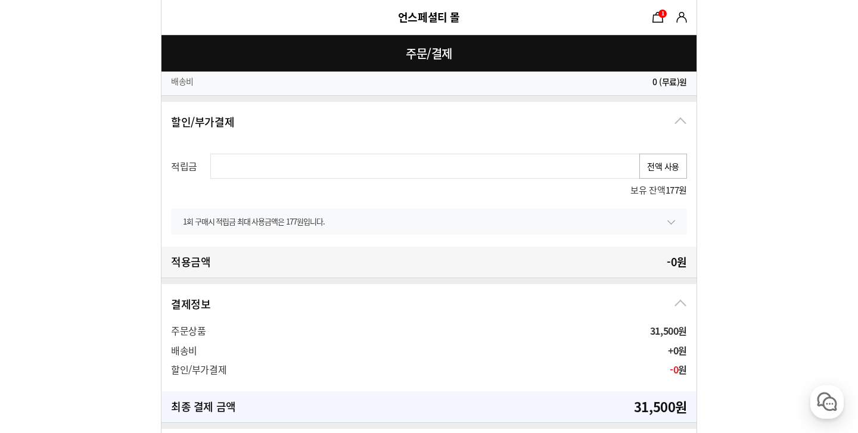
click at [662, 166] on button "전액 사용" at bounding box center [664, 166] width 48 height 25
type input "177"
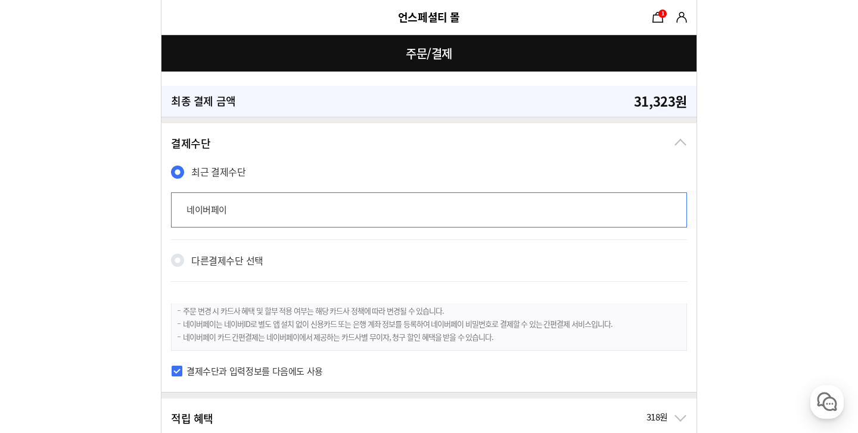
scroll to position [824, 0]
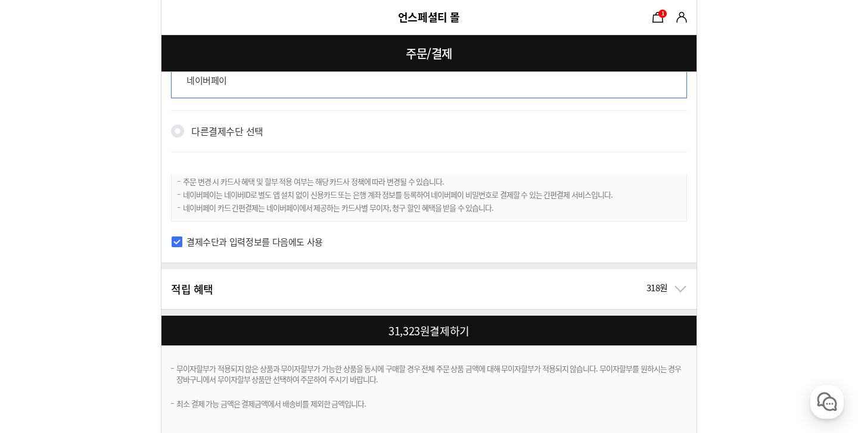
click at [477, 334] on div at bounding box center [432, 331] width 540 height 30
click at [450, 331] on div at bounding box center [432, 331] width 540 height 30
checkbox input "true"
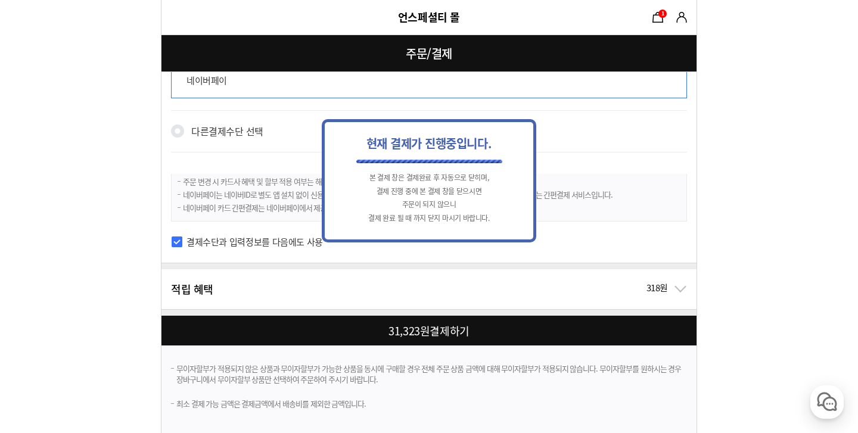
scroll to position [0, 0]
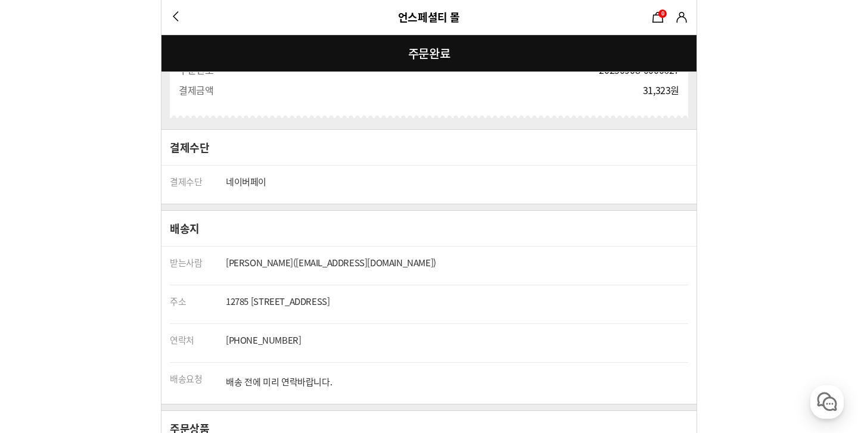
scroll to position [328, 0]
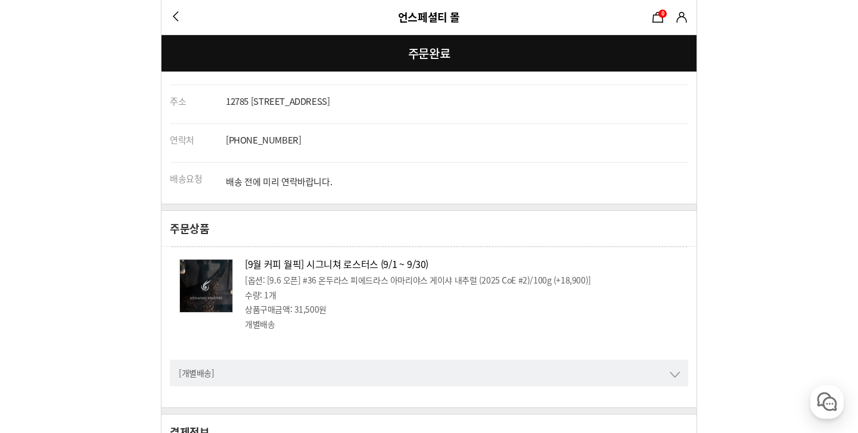
click at [396, 261] on link "[9월 커피 월픽] 시그니쳐 로스터스 (9/1 ~ 9/30)" at bounding box center [337, 264] width 184 height 14
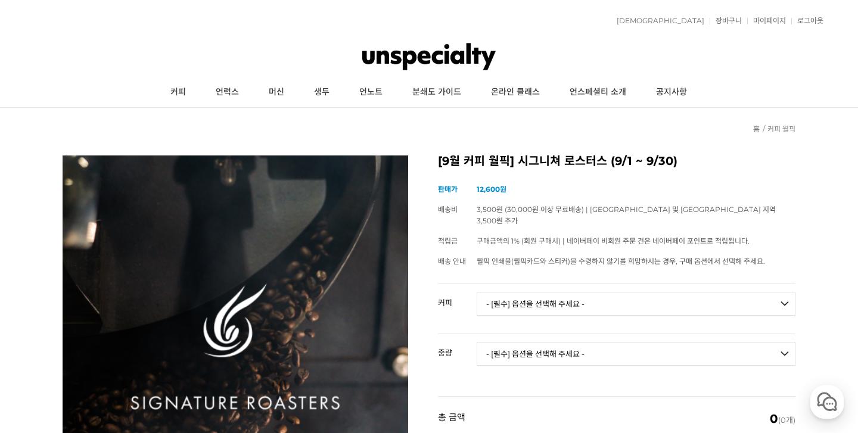
click at [544, 292] on select "- [필수] 옵션을 선택해 주세요 - ------------------- 언스페셜티 분쇄도 가이드 종이(주문 1건당 최대 1개 제공) 월픽 인…" at bounding box center [636, 304] width 319 height 24
select select "[9.6 오픈] #36 온두라스 피에드라스 아마리야스 게이샤 내추럴 (2025 CoE #2)"
click at [595, 342] on select "- [필수] 옵션을 선택해 주세요 - ------------------- 100g" at bounding box center [636, 354] width 319 height 24
select select "100g"
select select "*"
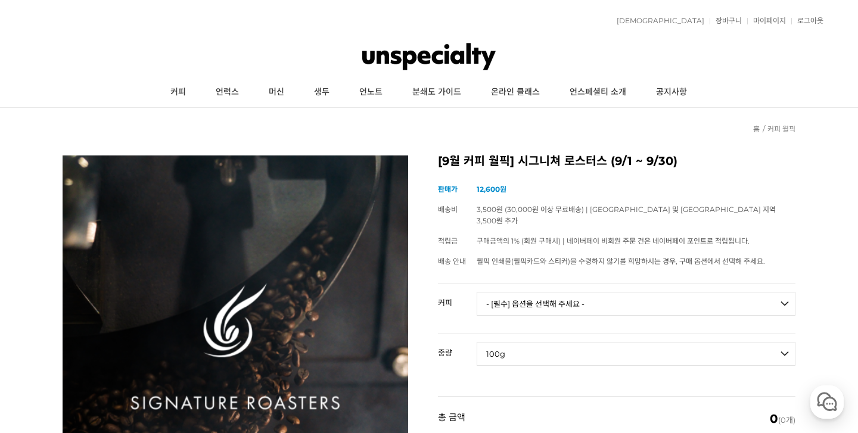
select select "*"
